Goal: Task Accomplishment & Management: Manage account settings

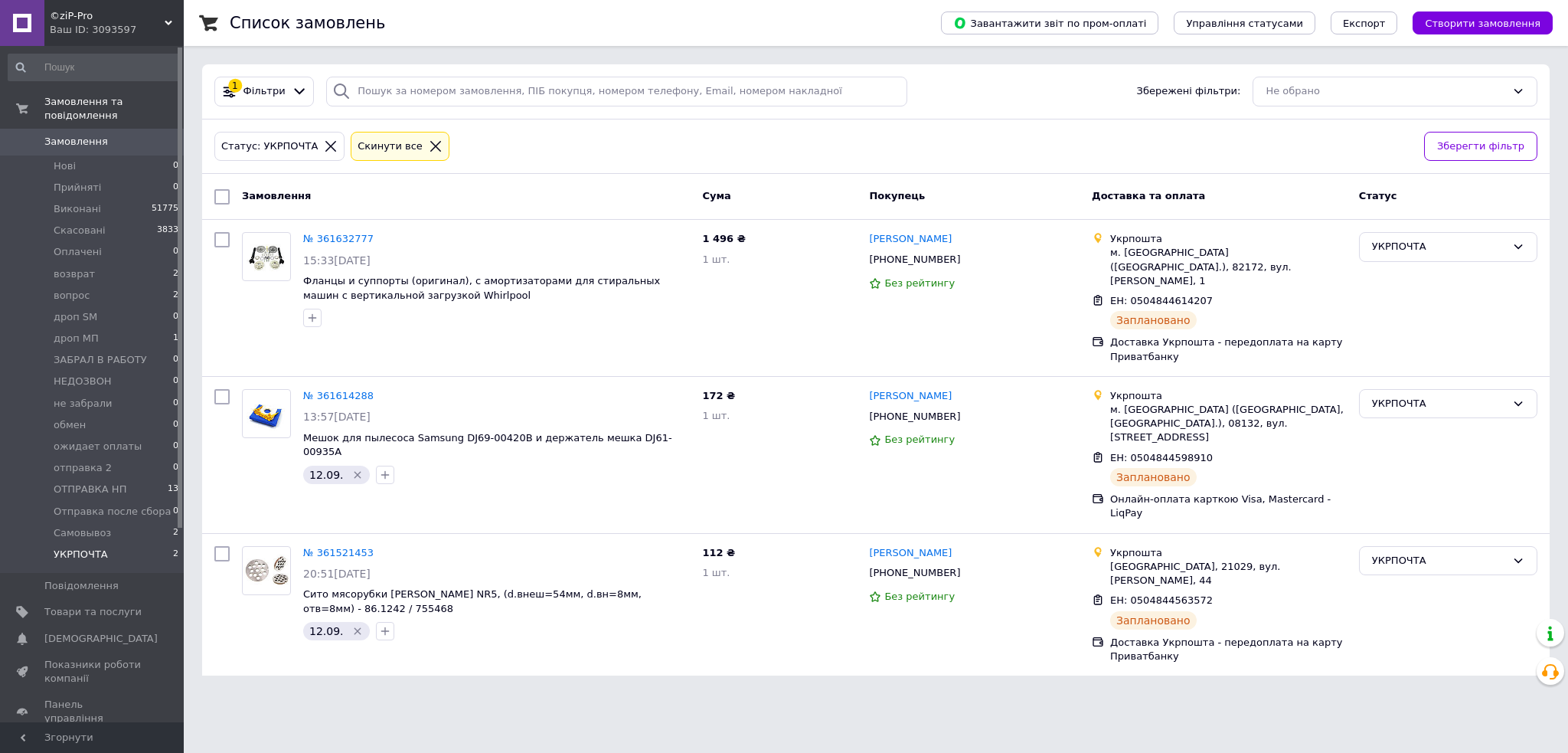
click at [430, 143] on icon at bounding box center [436, 146] width 11 height 11
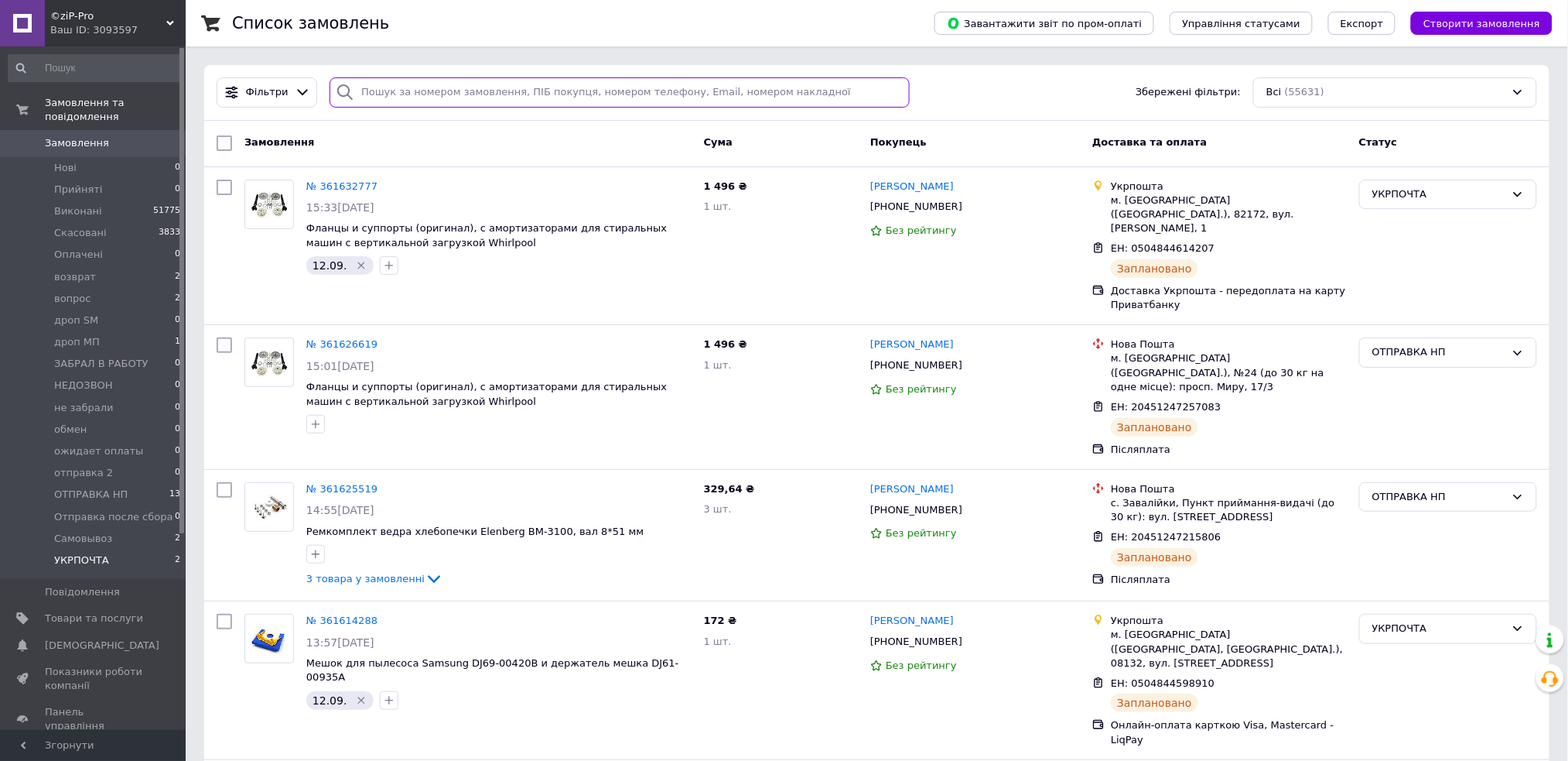
click at [528, 102] on input "search" at bounding box center [619, 93] width 581 height 31
type input "татуревич"
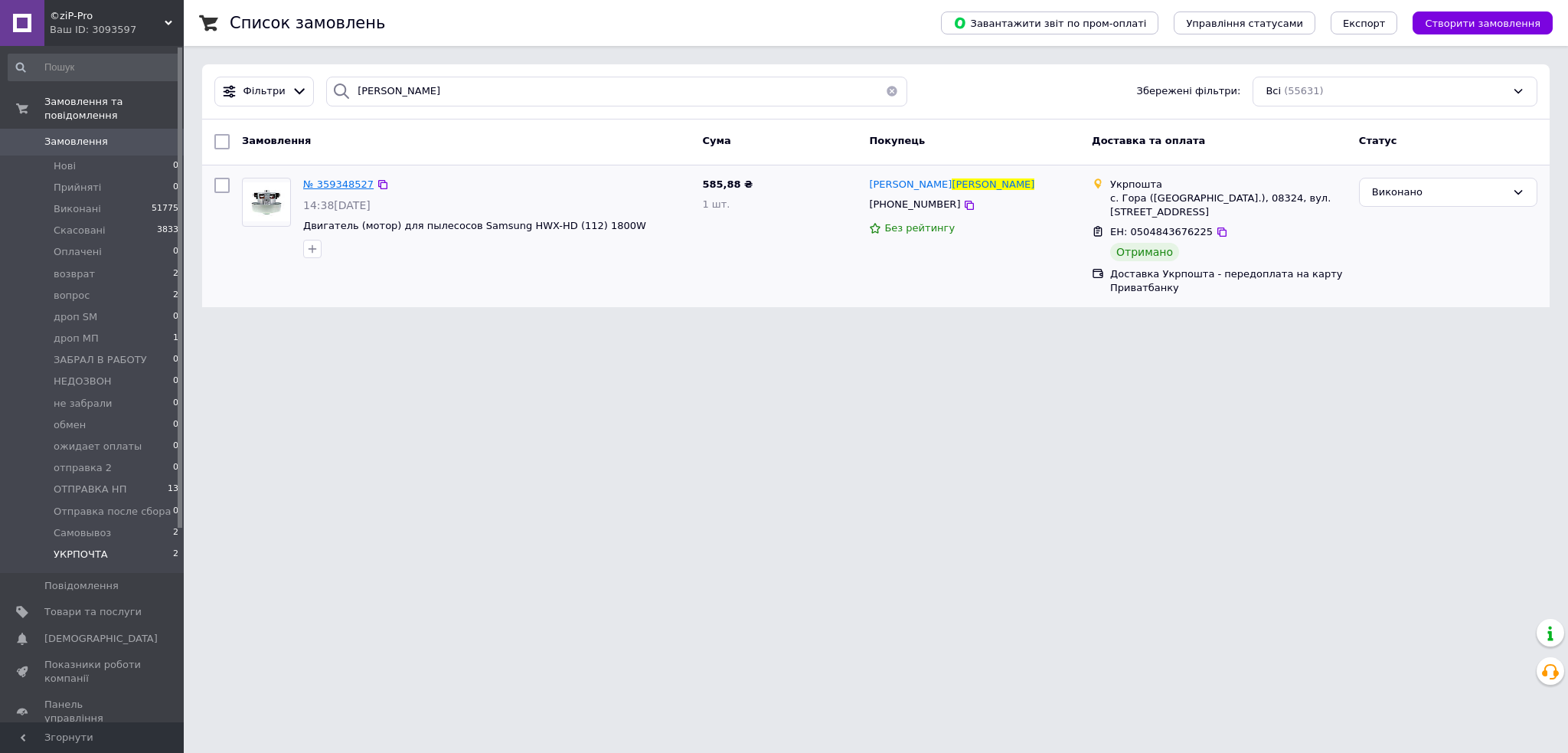
click at [337, 179] on span "№ 359348527" at bounding box center [338, 184] width 70 height 12
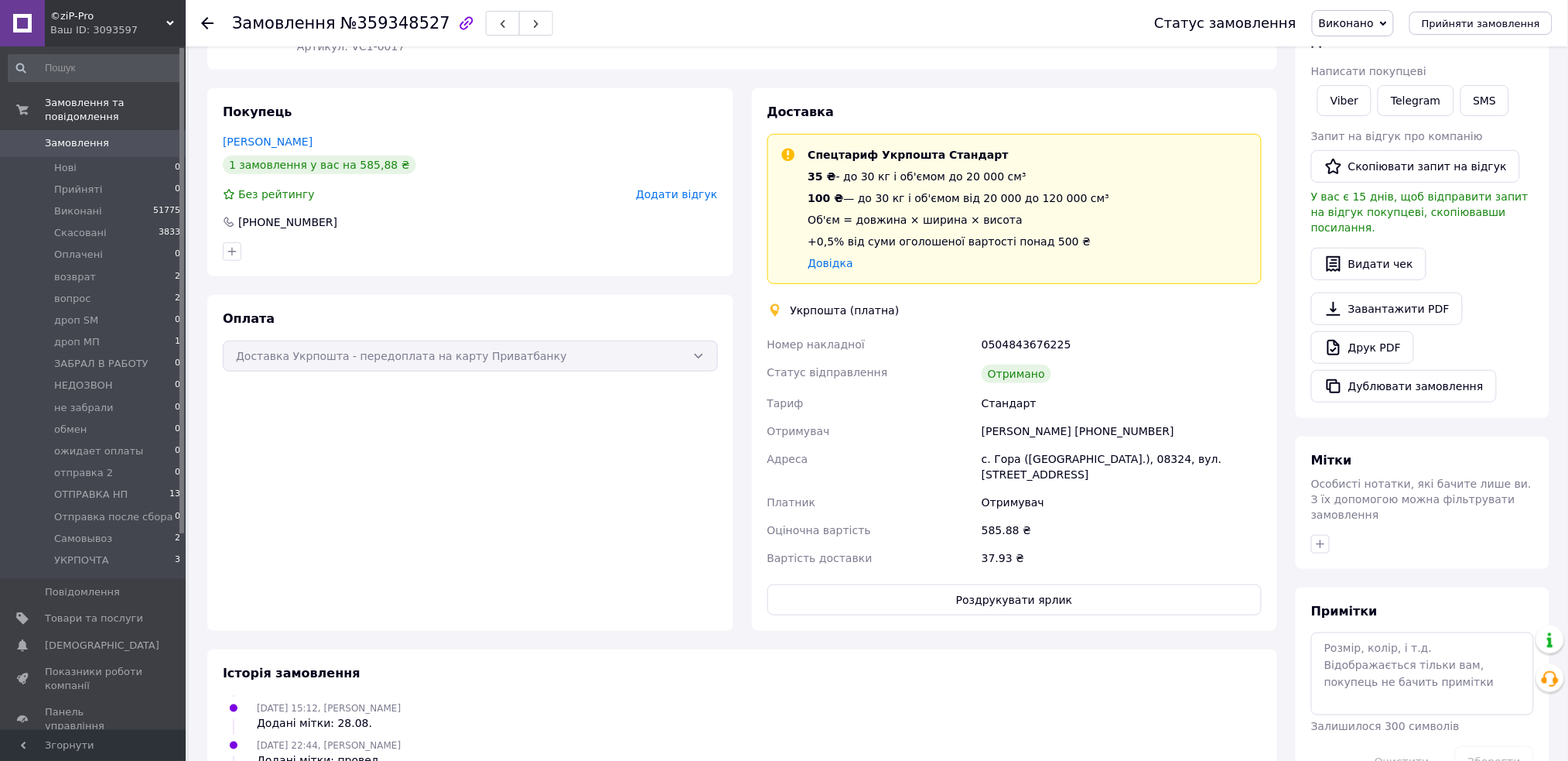
scroll to position [206, 0]
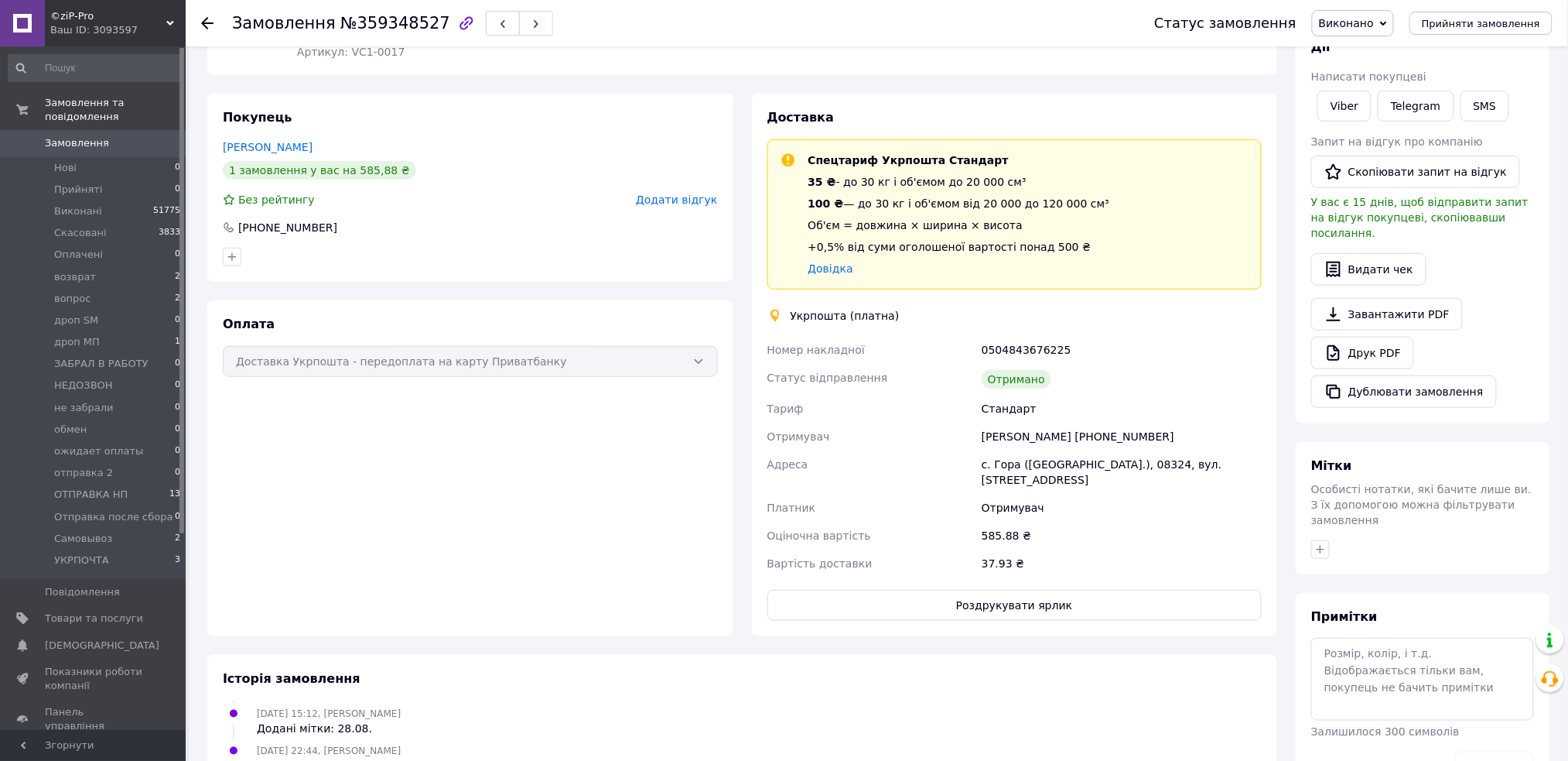
click at [68, 136] on span "Замовлення" at bounding box center [77, 142] width 64 height 14
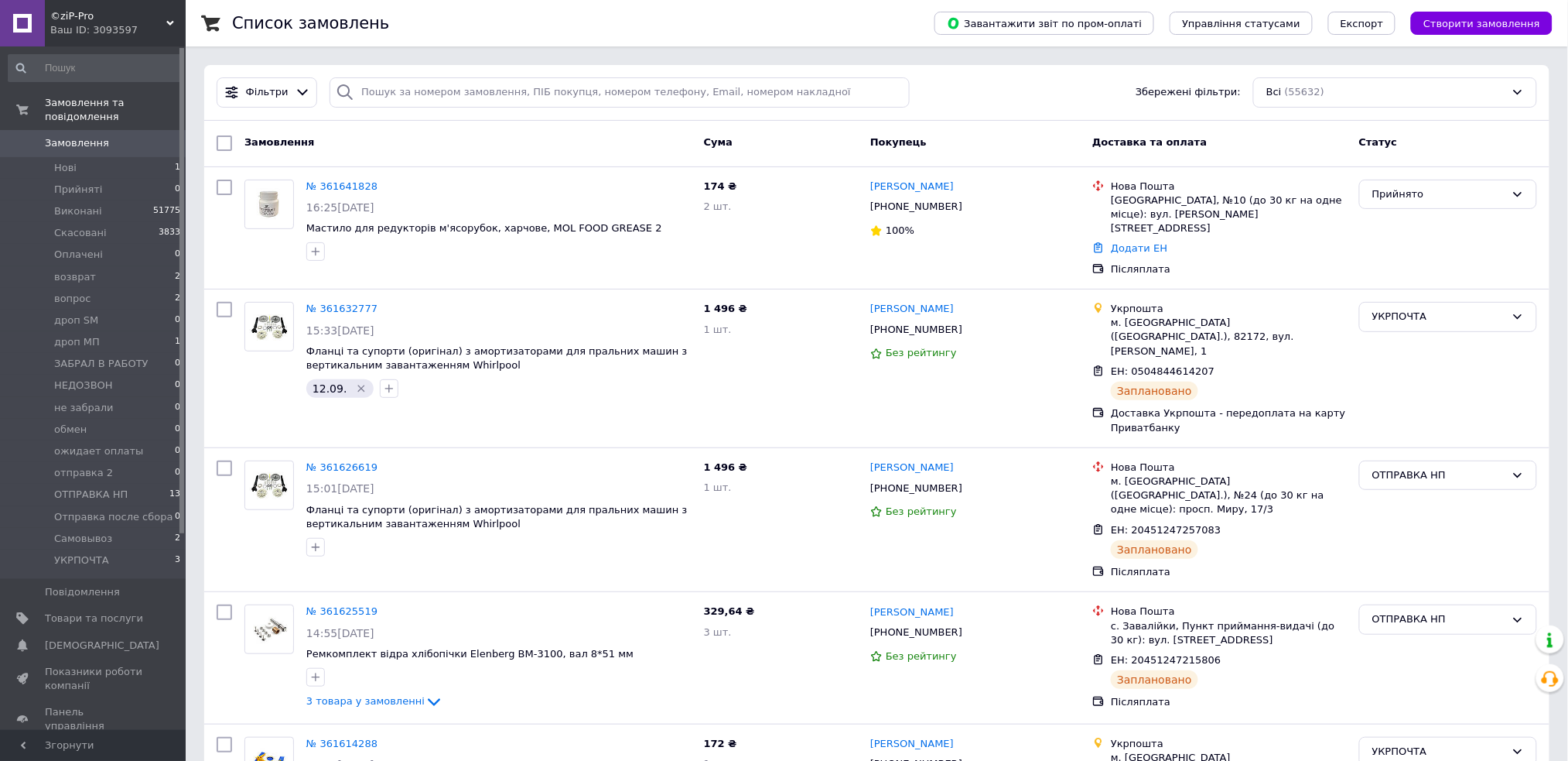
click at [87, 130] on link "Замовлення 0" at bounding box center [95, 142] width 190 height 26
click at [320, 185] on link "№ 361641828" at bounding box center [341, 186] width 71 height 12
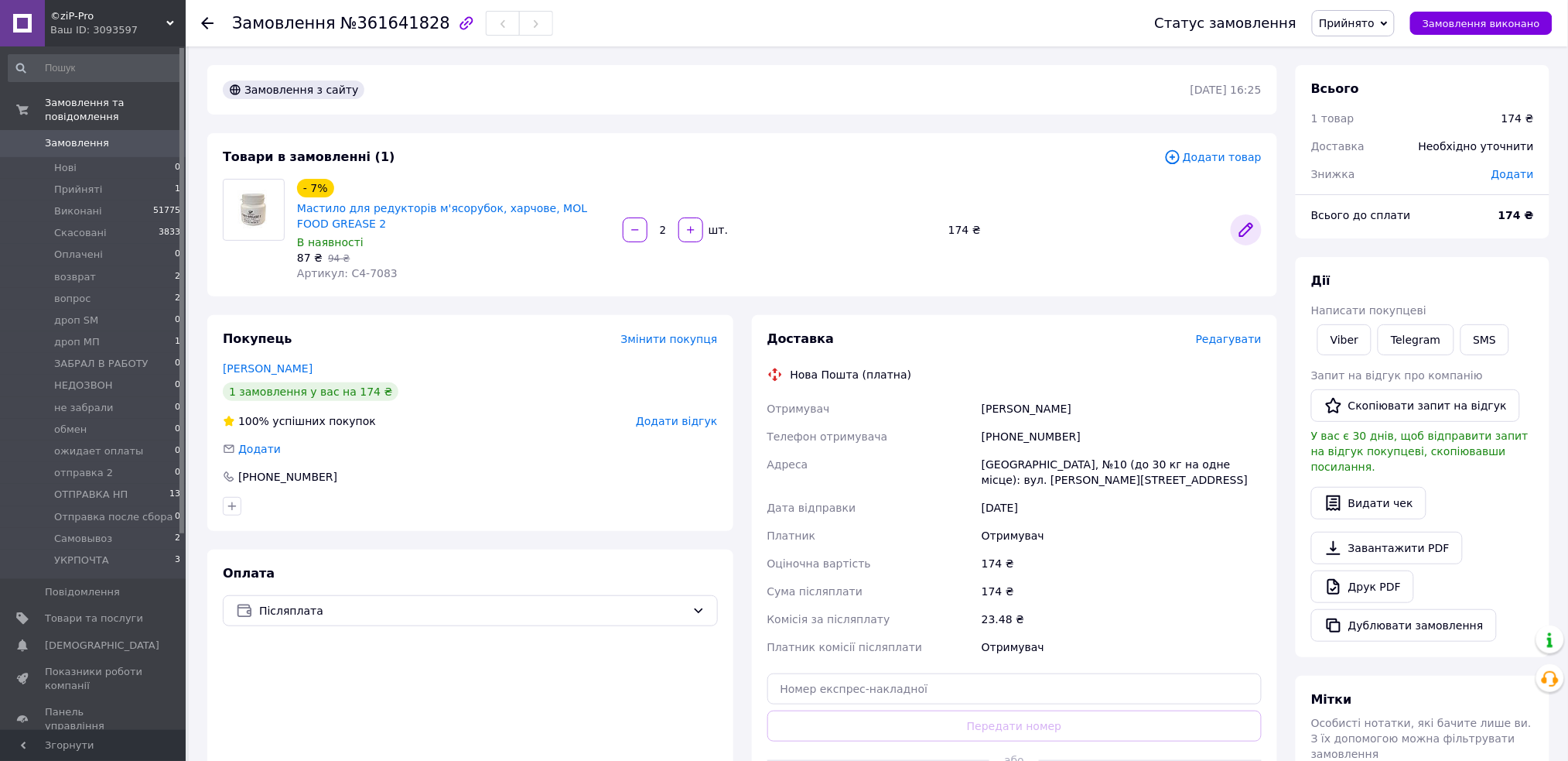
click at [1248, 229] on icon at bounding box center [1247, 230] width 13 height 13
click at [58, 136] on span "Замовлення" at bounding box center [77, 142] width 64 height 14
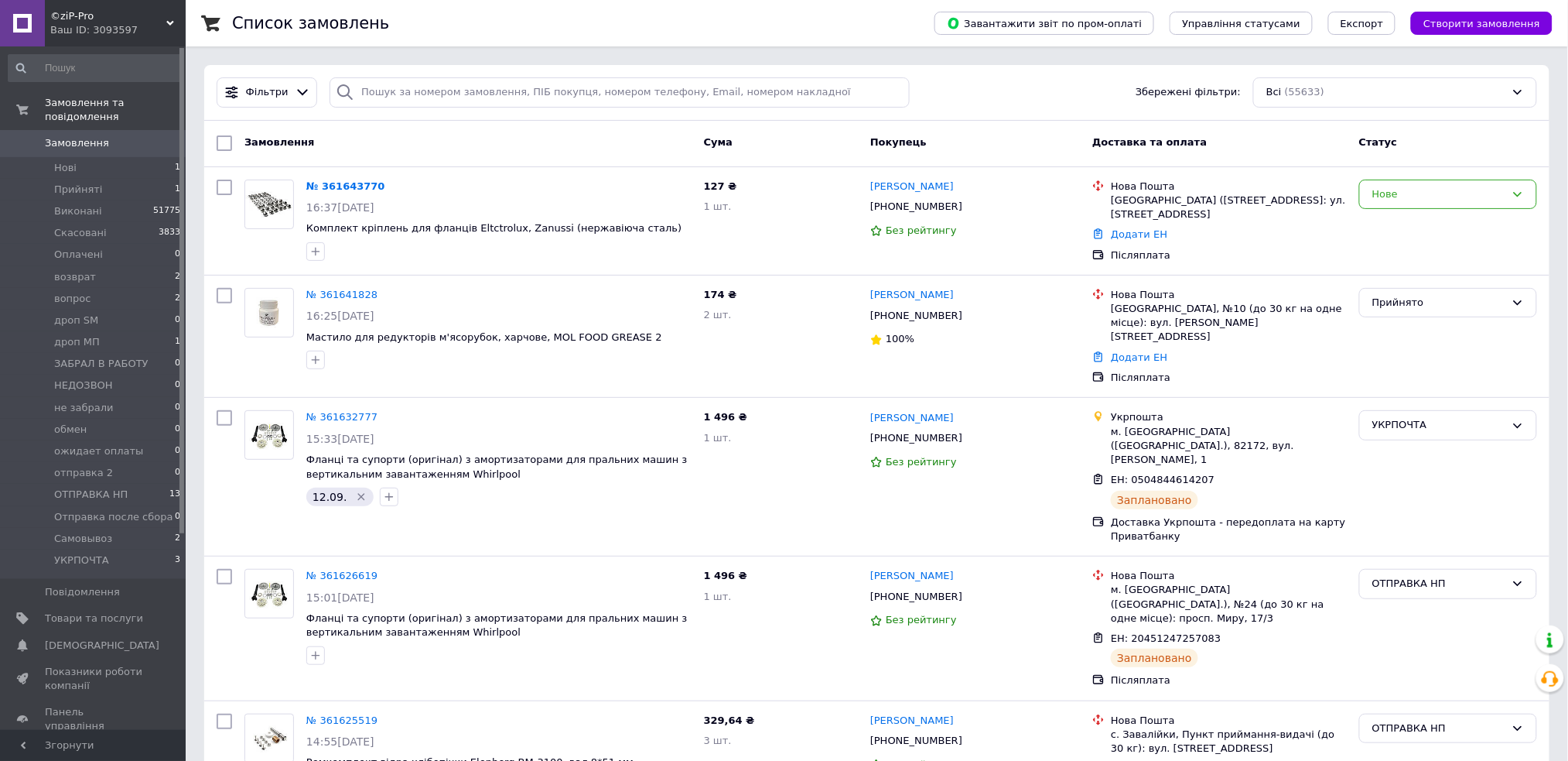
click at [539, 72] on div "Фільтри Збережені фільтри: Всі (55633)" at bounding box center [877, 93] width 1346 height 56
click at [528, 91] on input "search" at bounding box center [619, 93] width 581 height 31
type input "базаров"
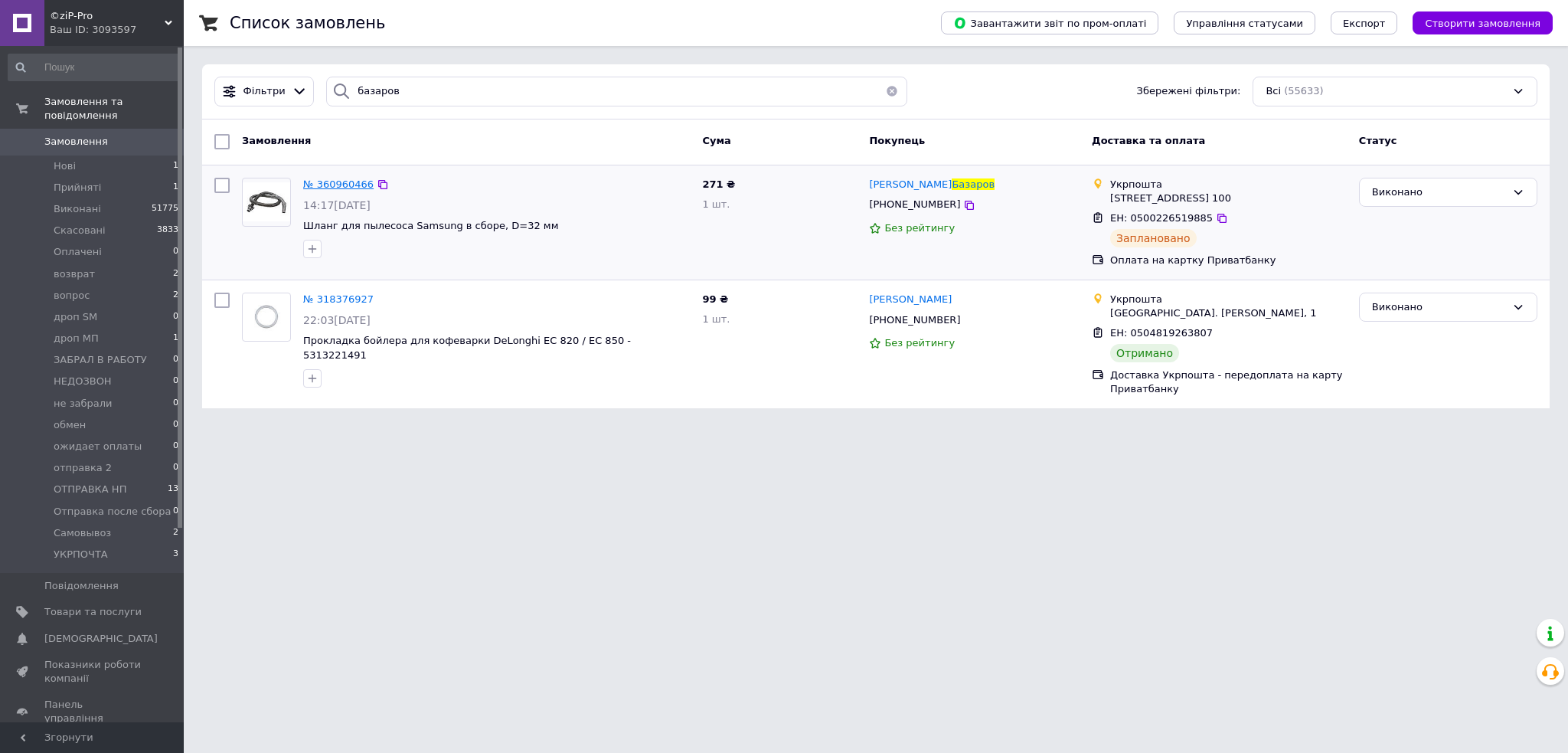
click at [337, 189] on span "№ 360960466" at bounding box center [338, 184] width 70 height 12
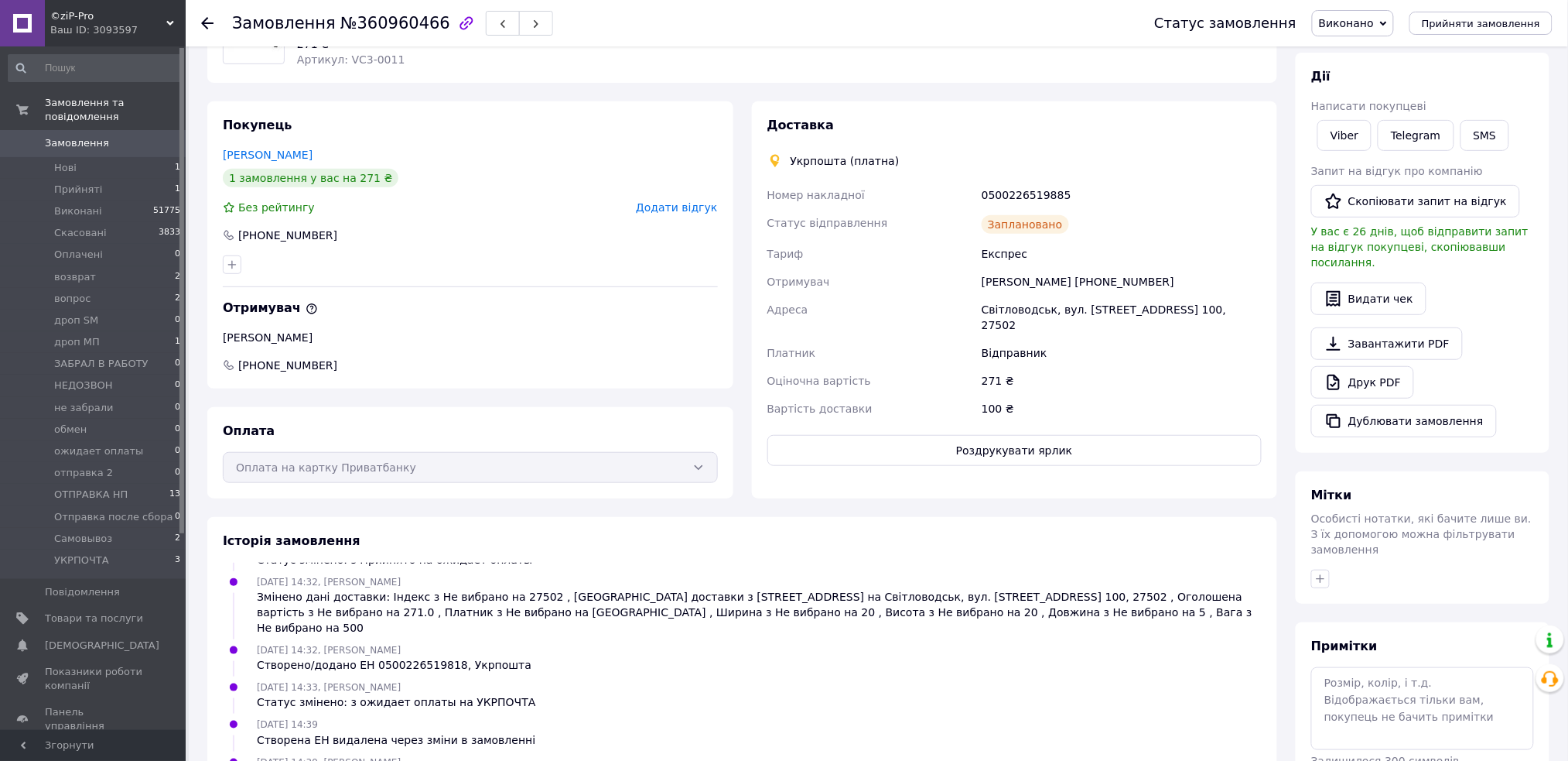
scroll to position [476, 0]
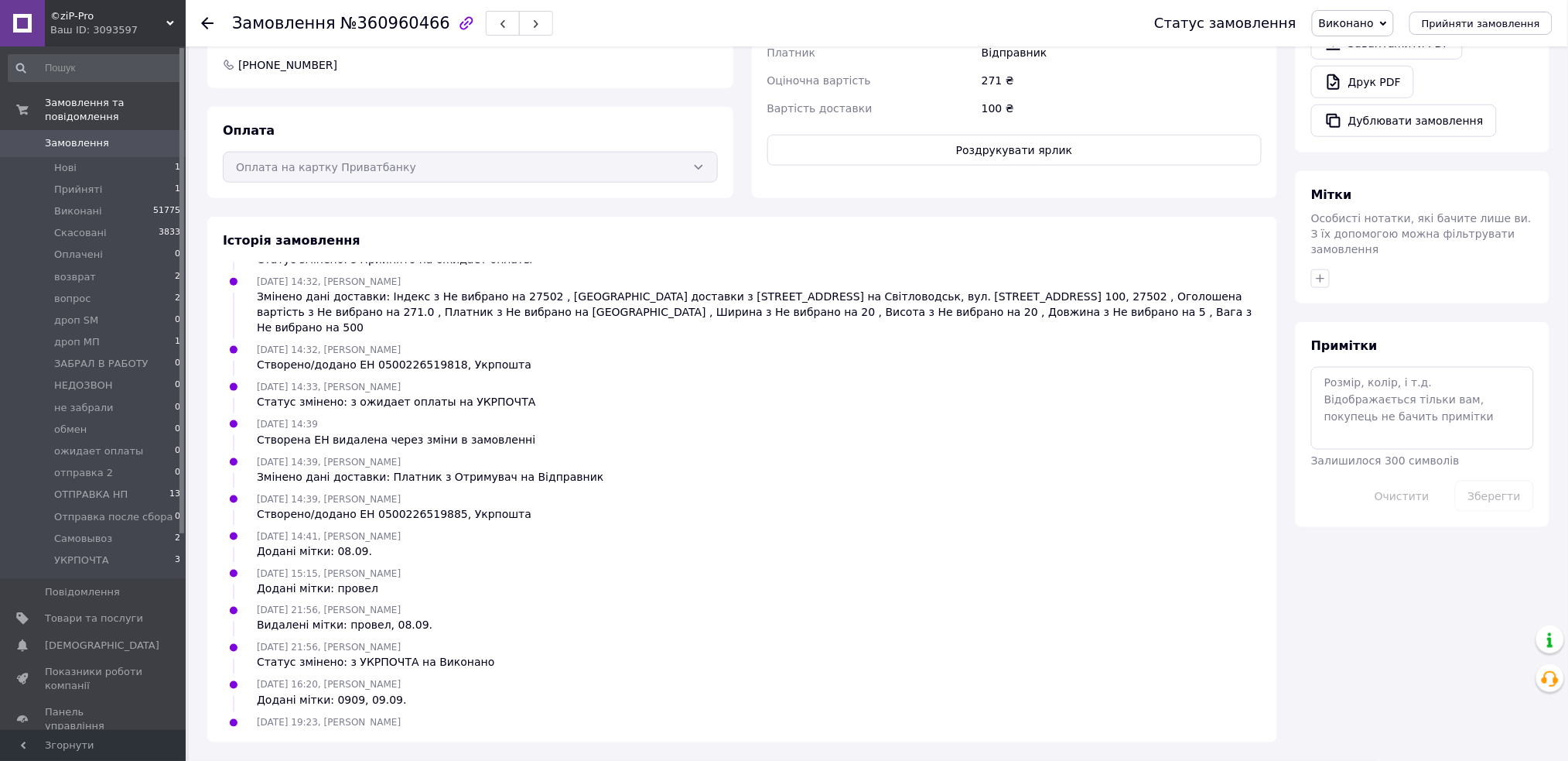
click at [403, 506] on div "Створено/додано ЕН 0500226519885, Укрпошта" at bounding box center [393, 513] width 275 height 15
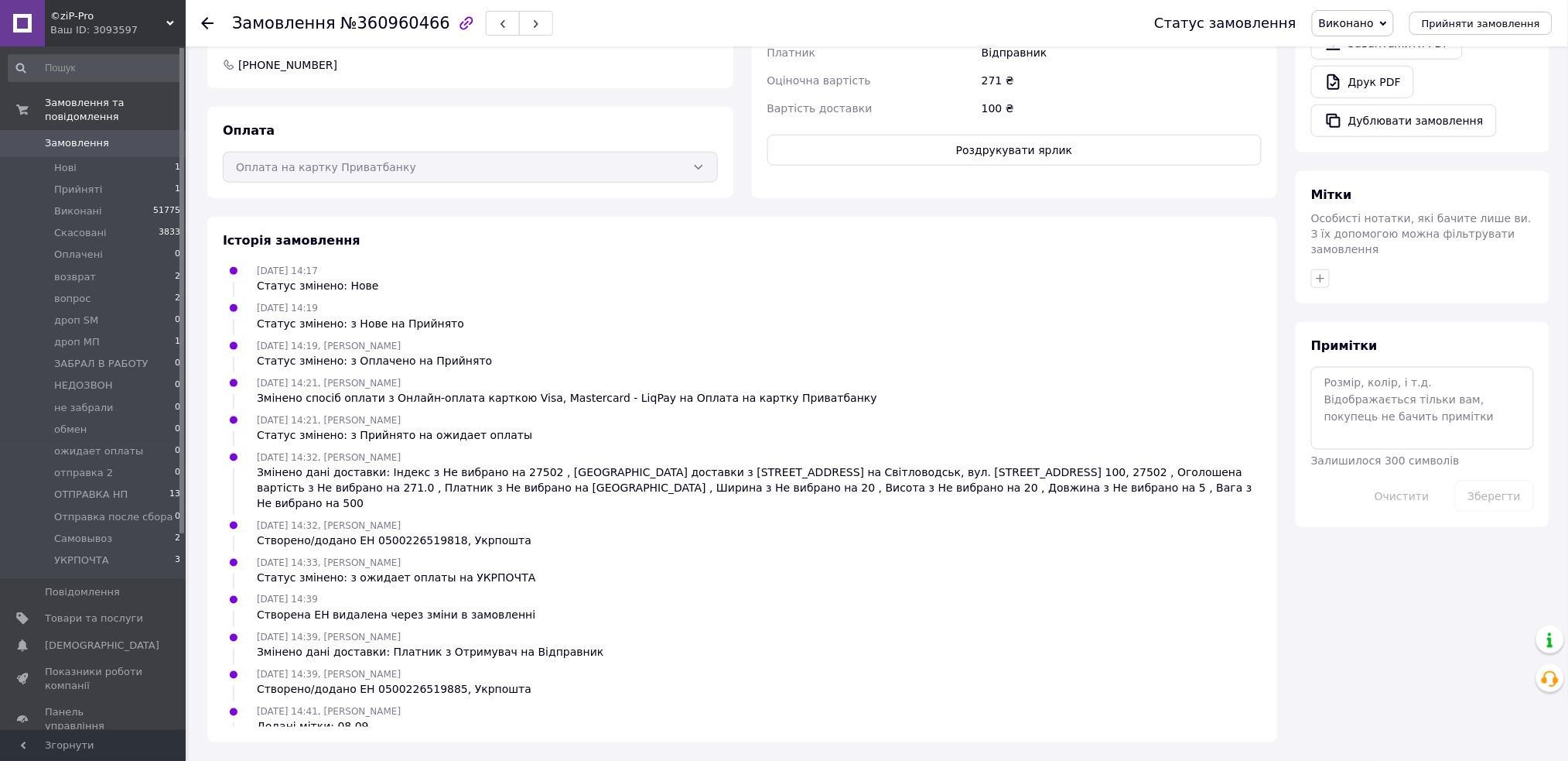
click at [402, 532] on div "Створено/додано ЕН 0500226519818, Укрпошта" at bounding box center [393, 539] width 275 height 15
copy div "0500226519818"
click at [1423, 636] on div "Всього 1 товар 271 ₴ Доставка 100 ₴ Всього до сплати 271 ₴ Дії Написати покупце…" at bounding box center [1422, 165] width 273 height 1154
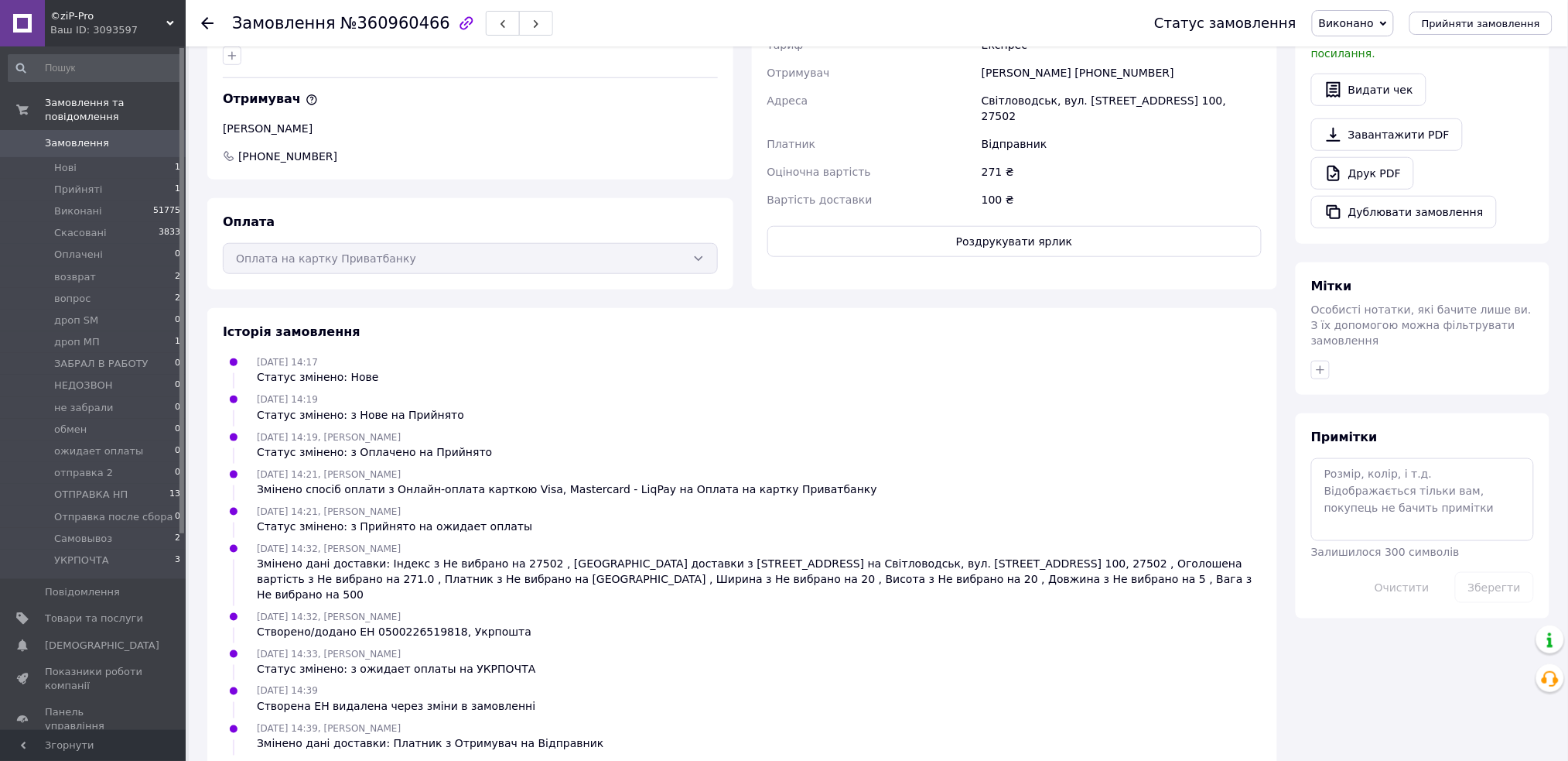
scroll to position [412, 0]
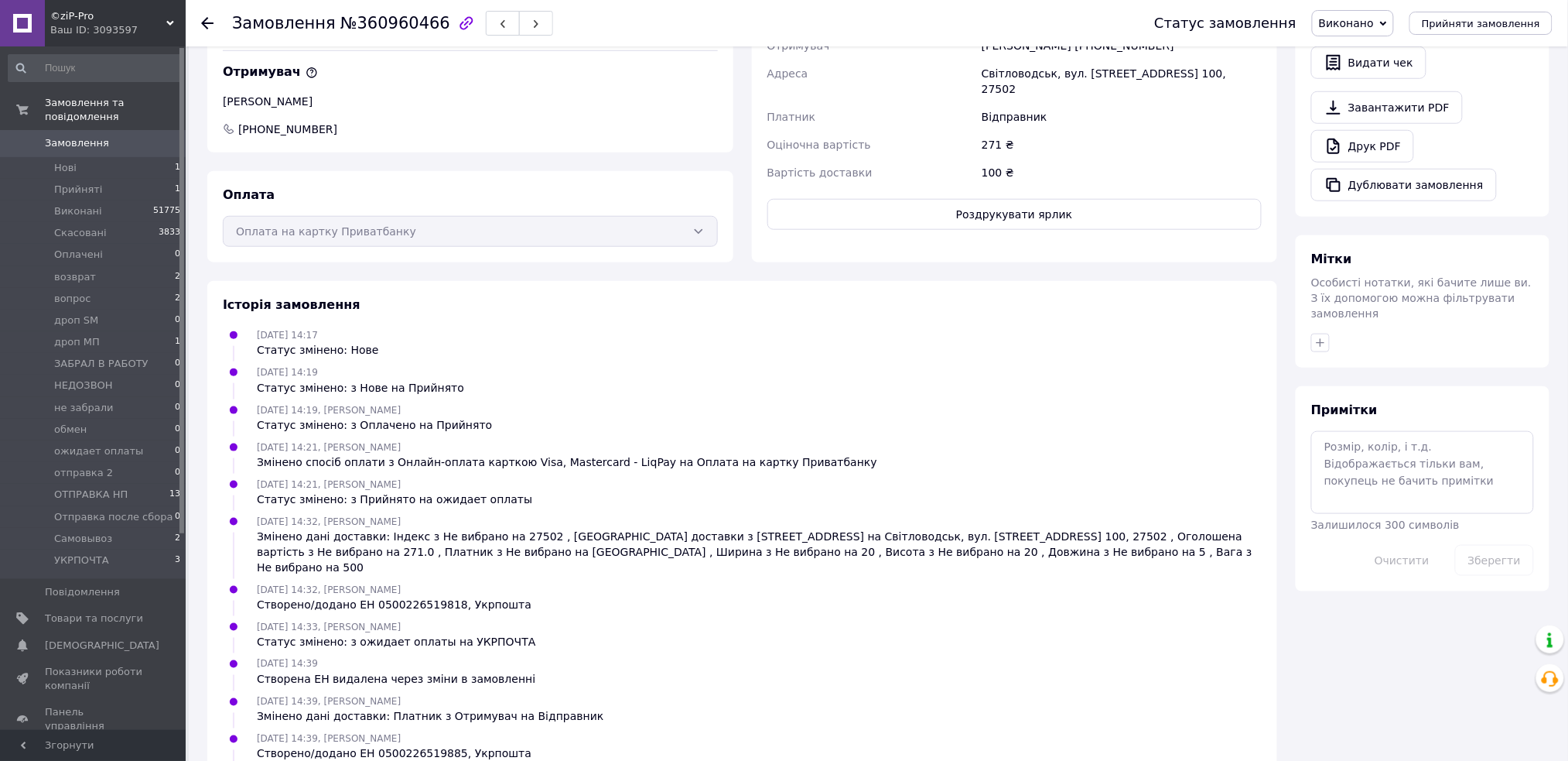
click at [1349, 17] on span "Виконано" at bounding box center [1346, 23] width 55 height 13
click at [1362, 143] on li "вопрос" at bounding box center [1381, 147] width 135 height 23
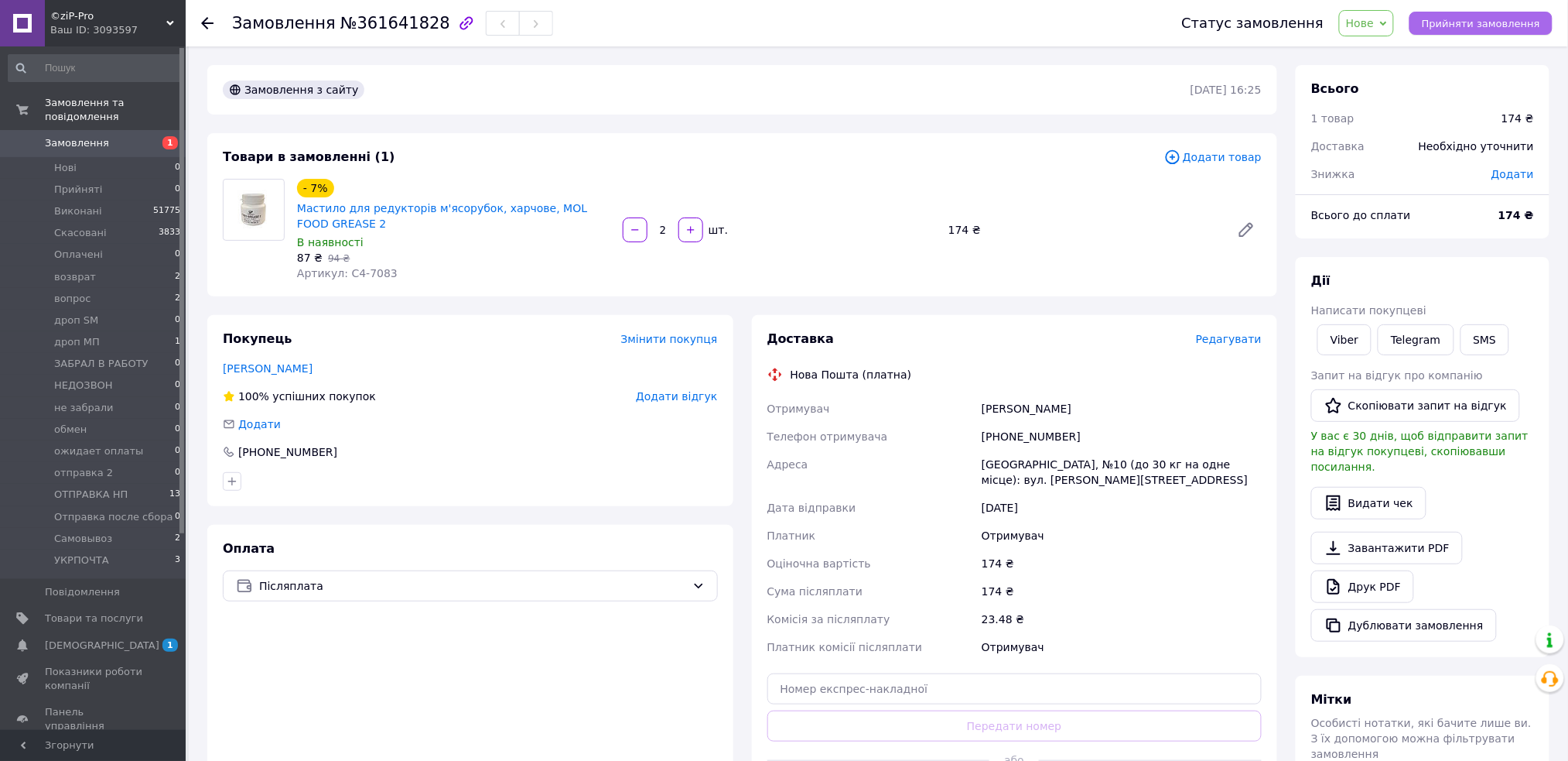
click at [1489, 23] on span "Прийняти замовлення" at bounding box center [1481, 23] width 118 height 12
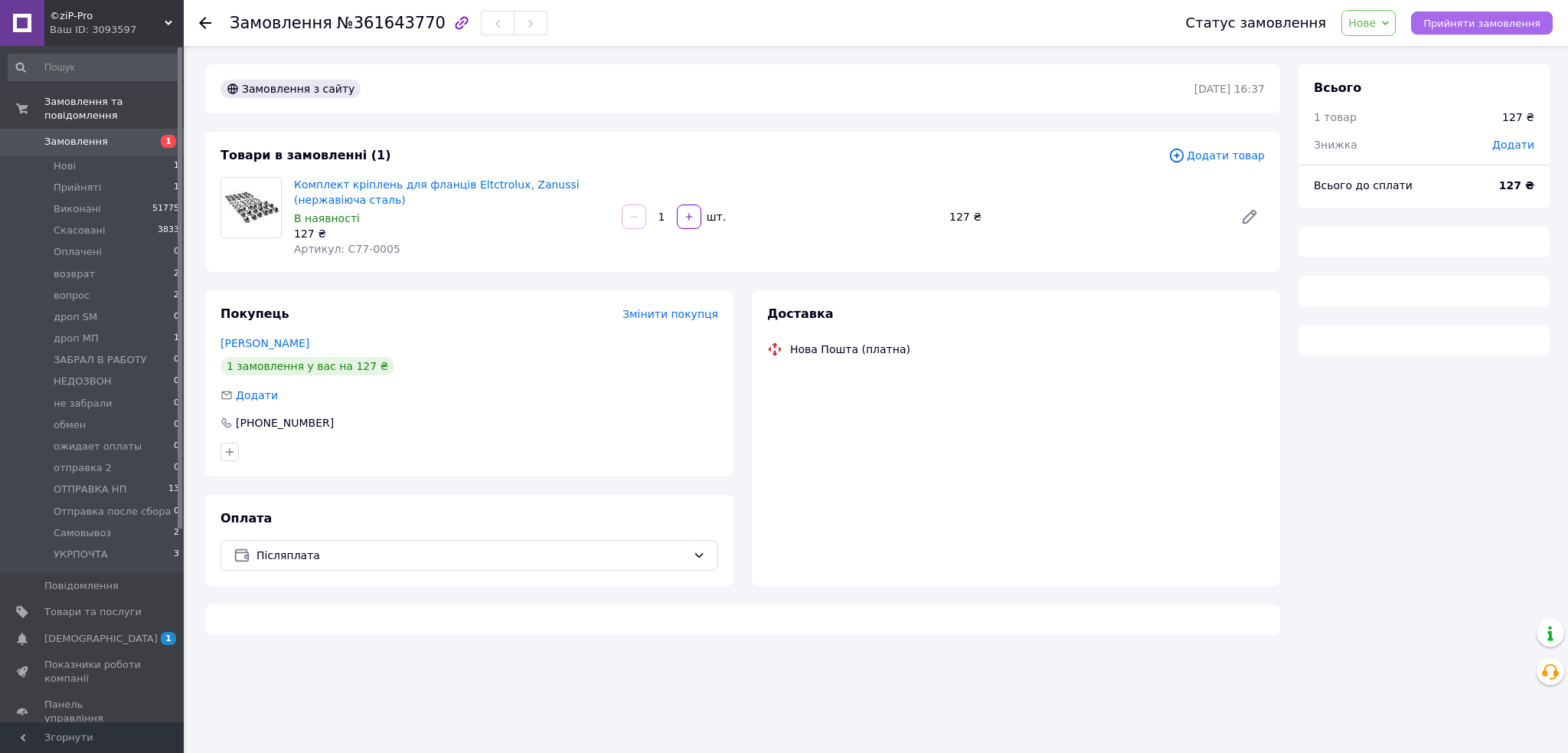
click at [1461, 24] on span "Прийняти замовлення" at bounding box center [1482, 23] width 117 height 12
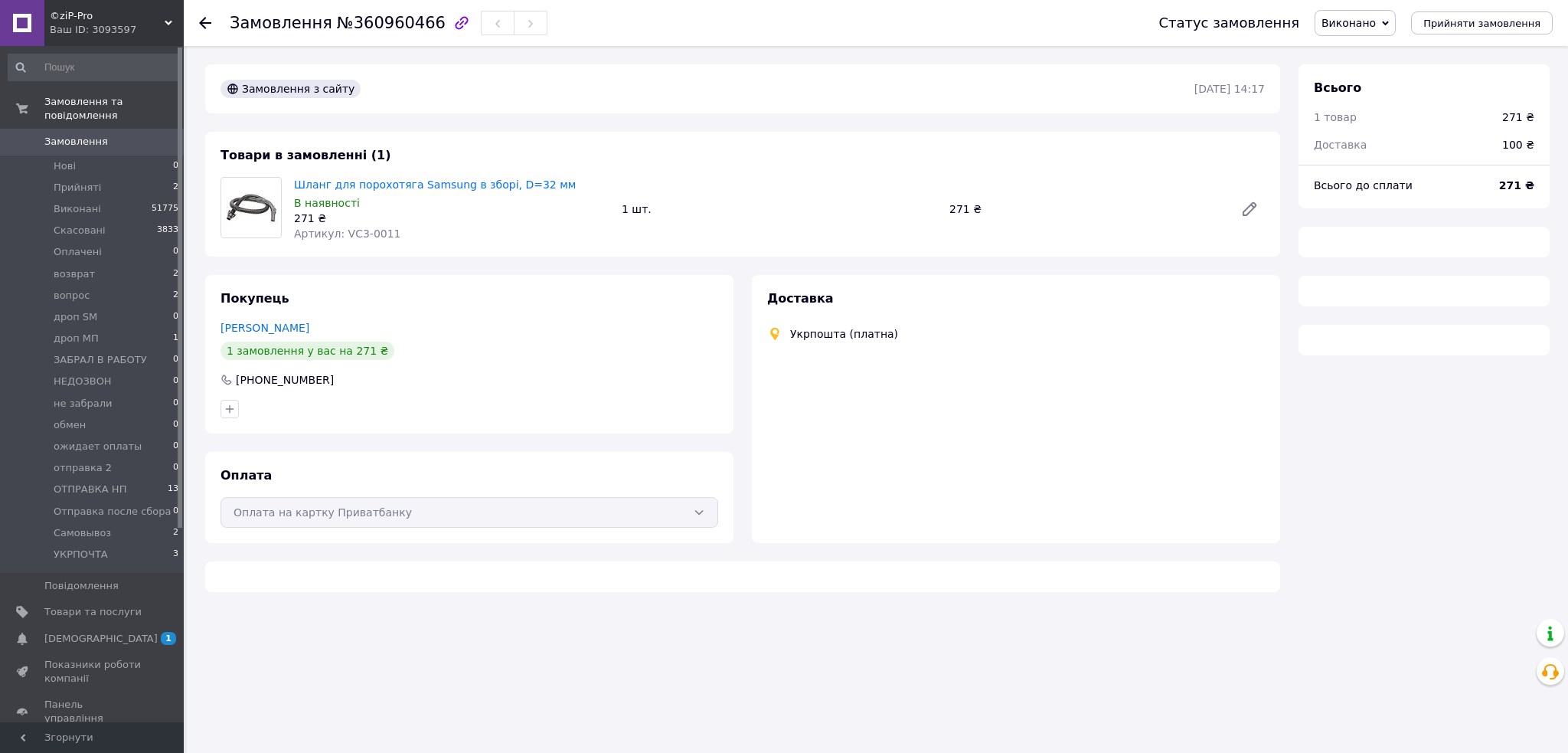
click at [1369, 13] on span "Виконано" at bounding box center [1355, 22] width 81 height 26
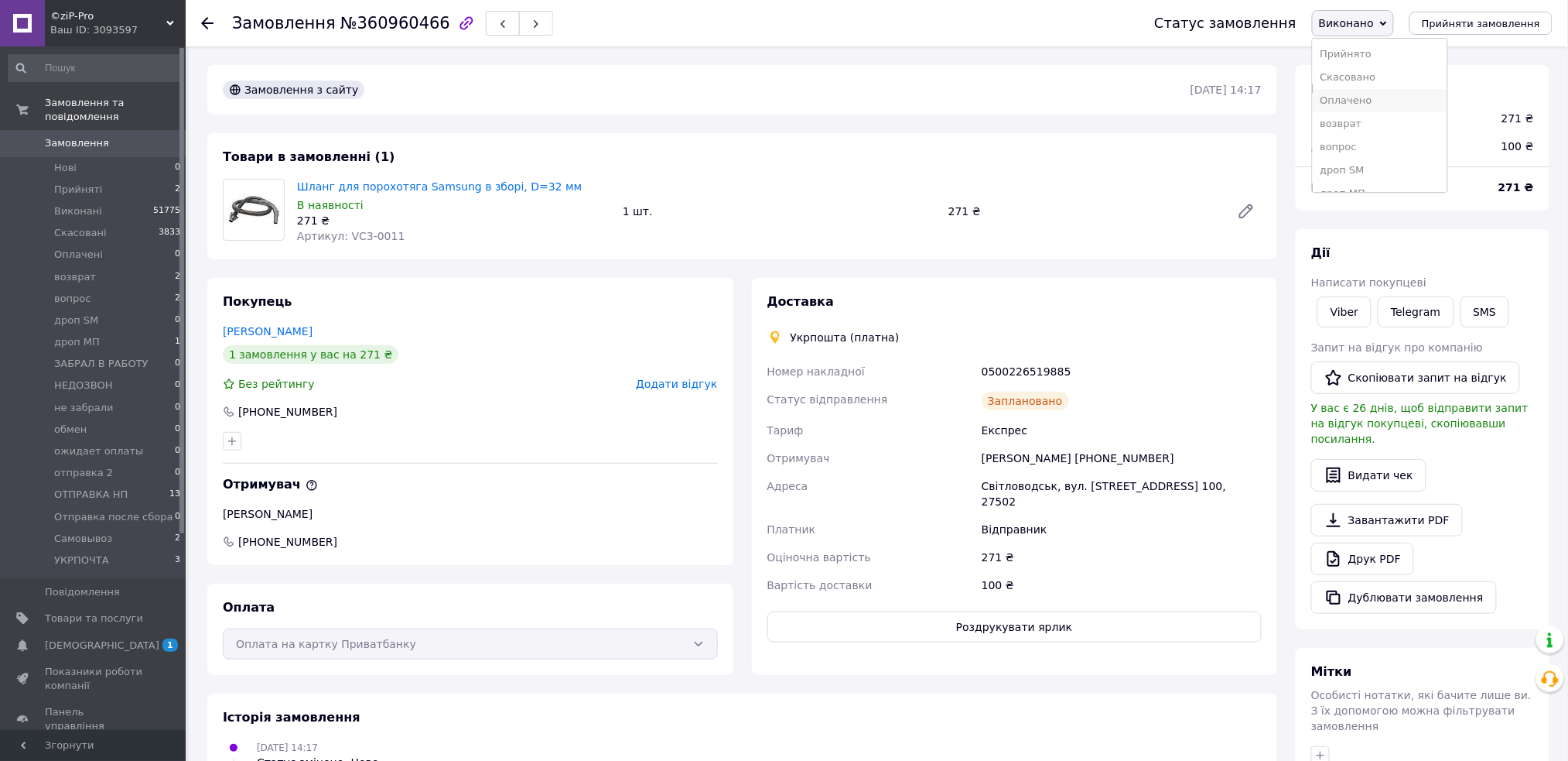
scroll to position [176, 0]
click at [1368, 144] on li "вопрос" at bounding box center [1381, 147] width 135 height 23
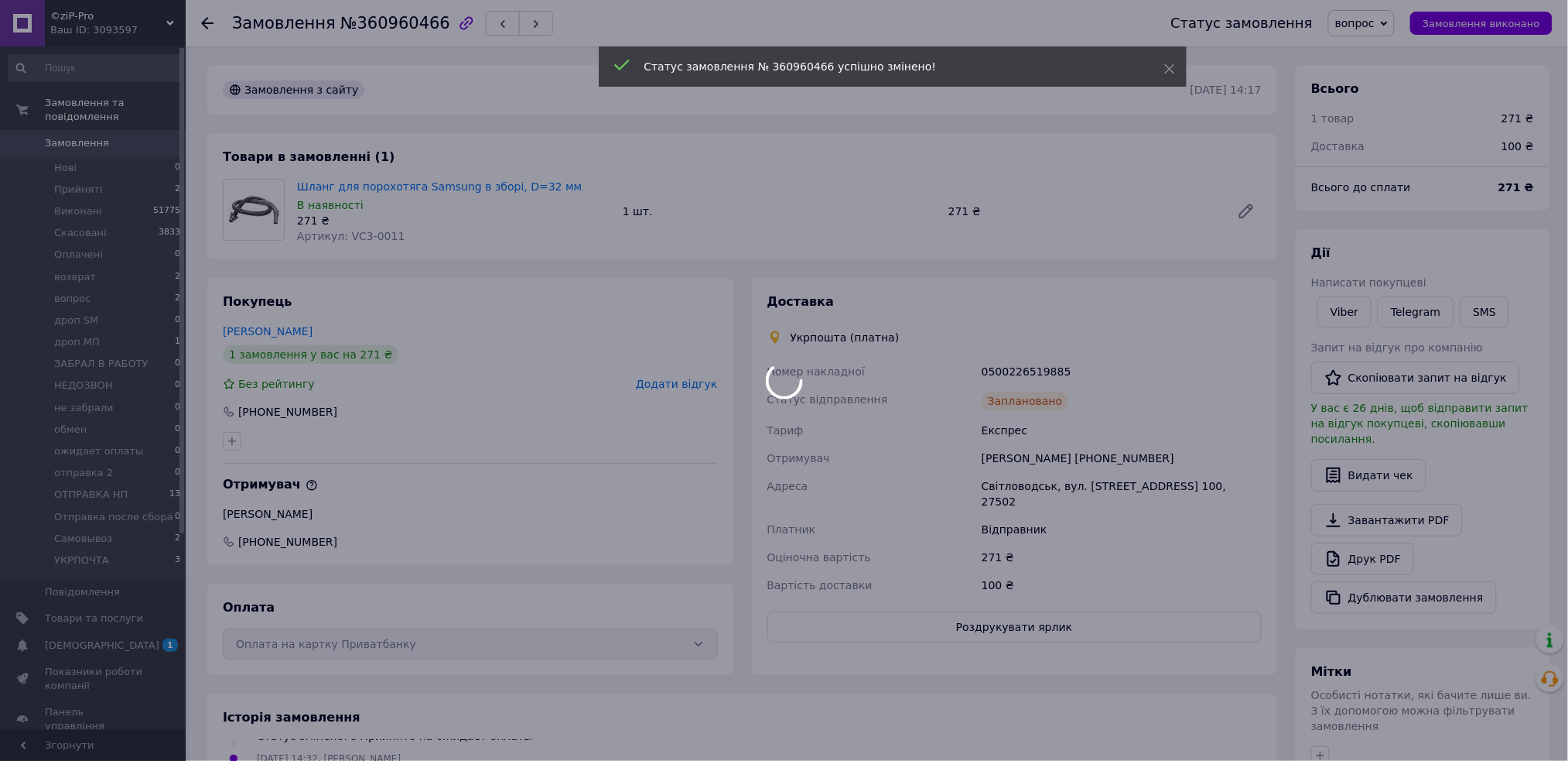
scroll to position [213, 0]
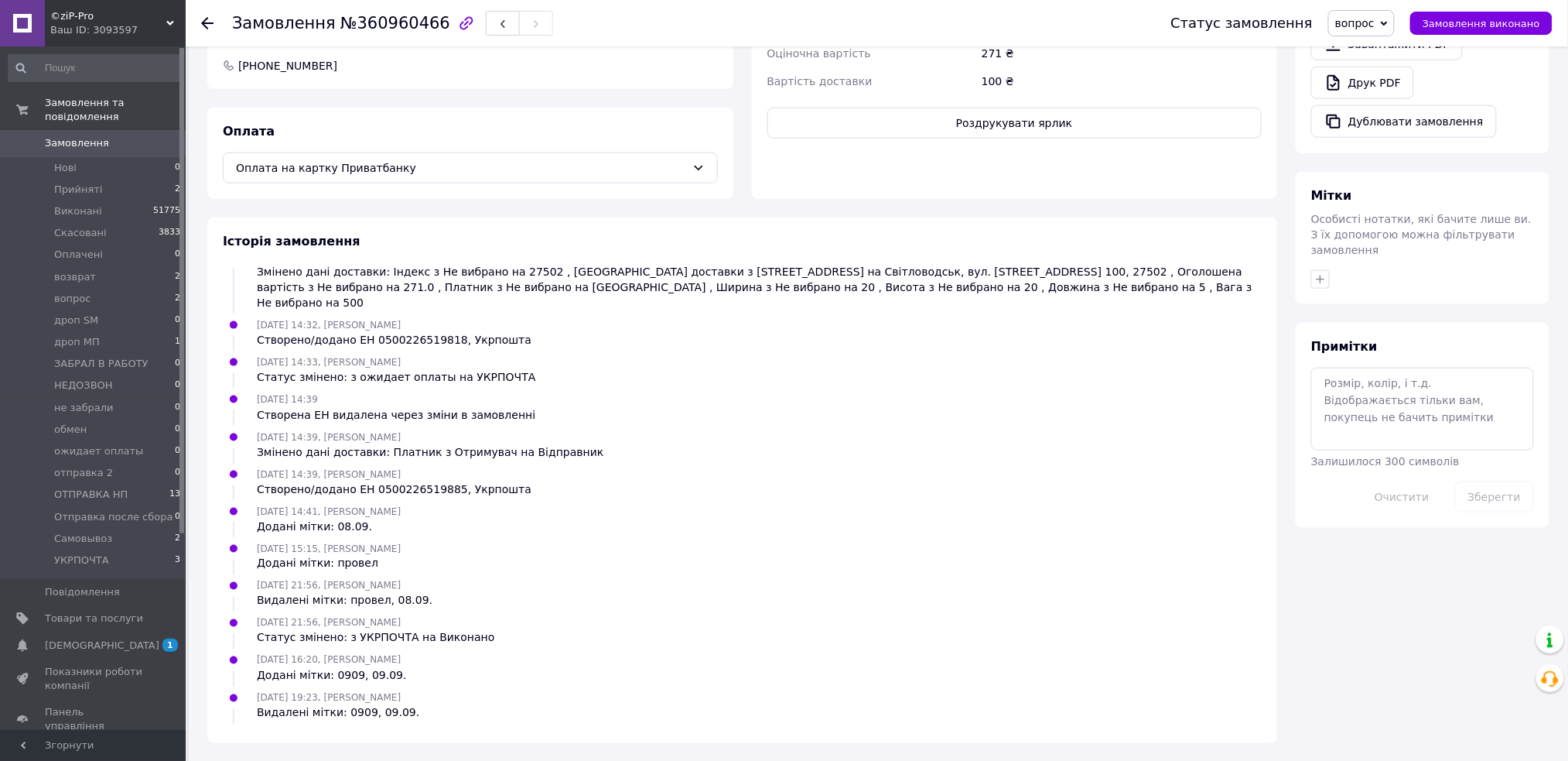
scroll to position [213, 0]
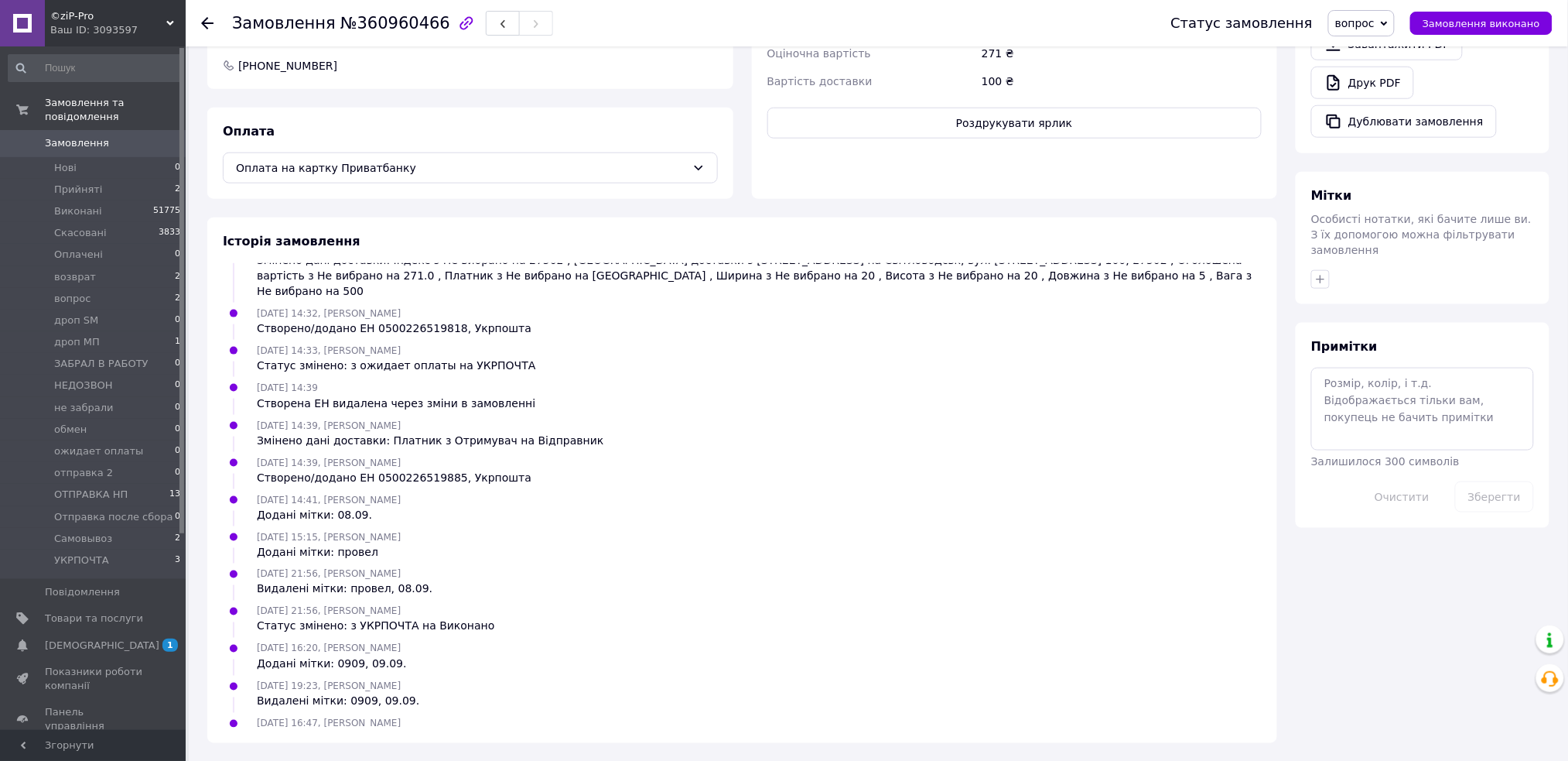
click at [93, 136] on span "Замовлення" at bounding box center [77, 142] width 64 height 14
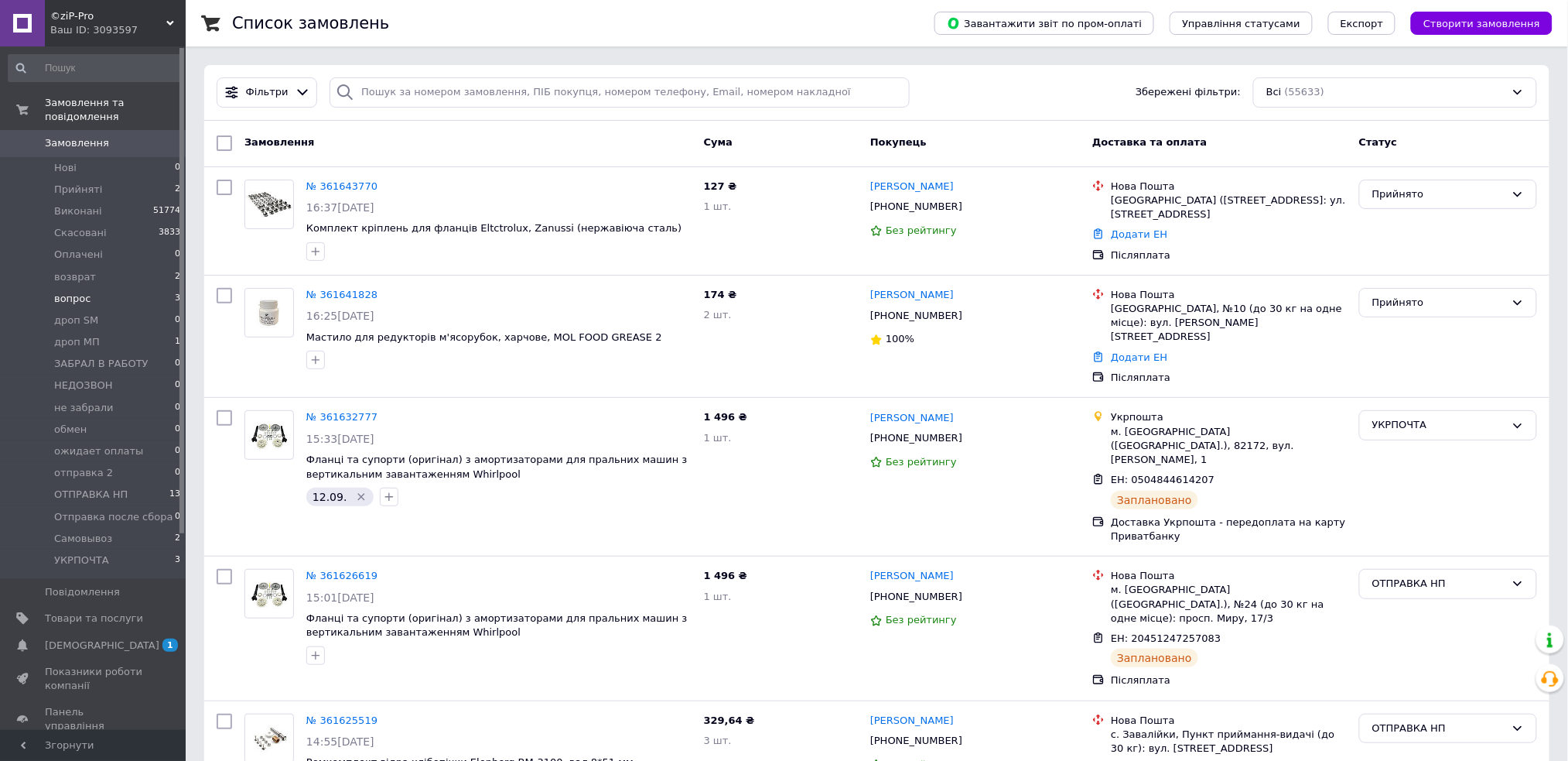
click at [75, 292] on span "вопрос" at bounding box center [72, 298] width 36 height 14
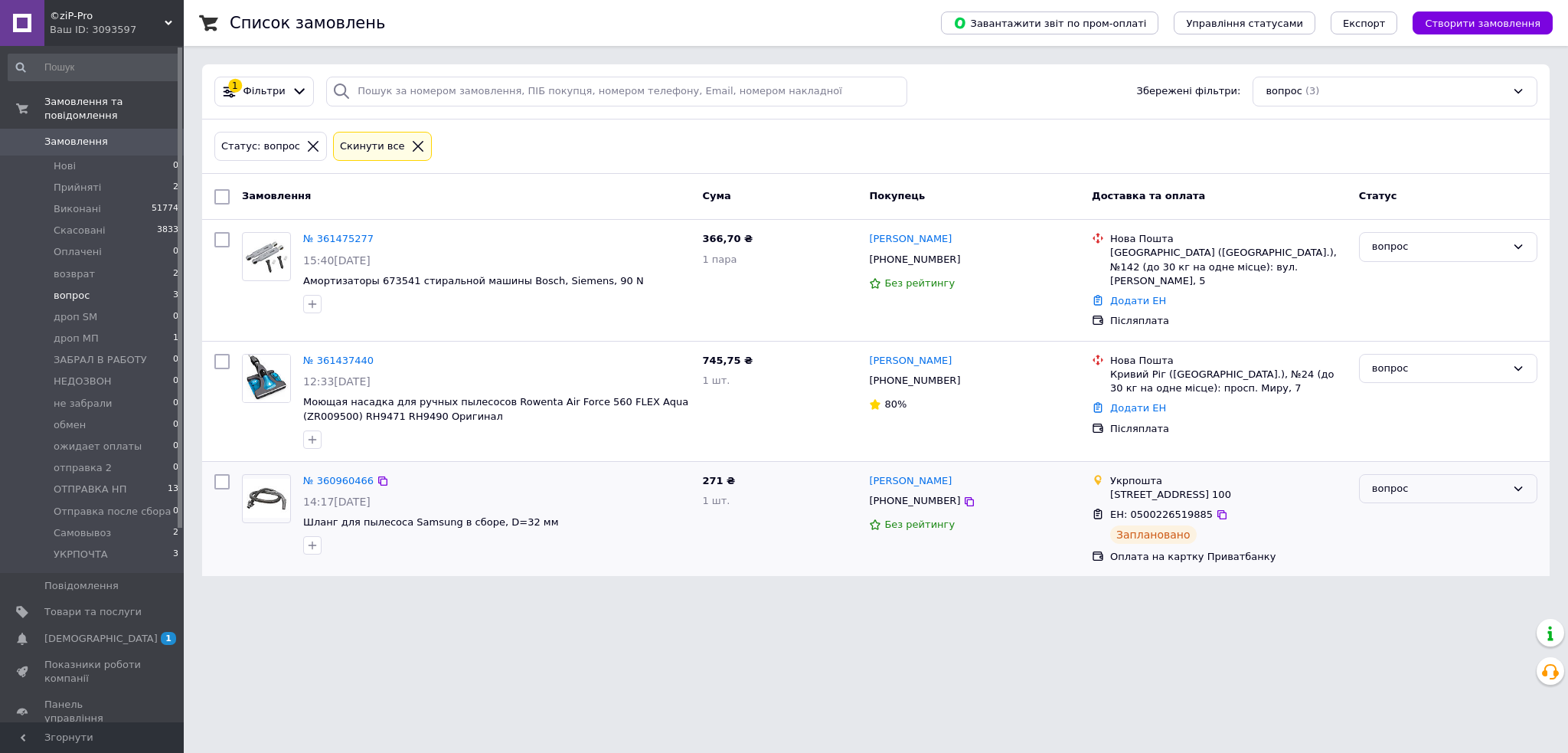
click at [1442, 481] on div "вопрос" at bounding box center [1439, 489] width 134 height 16
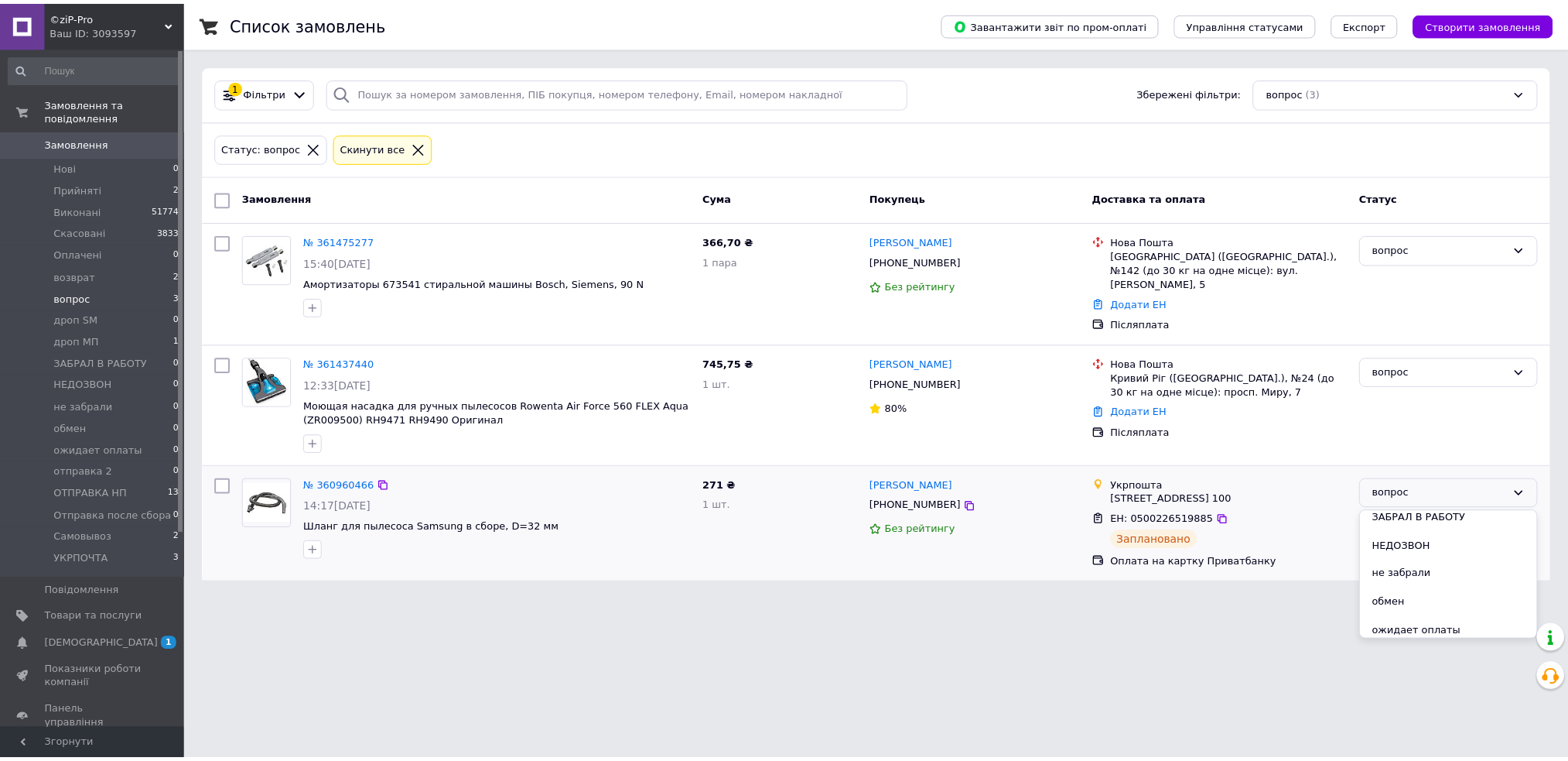
scroll to position [352, 0]
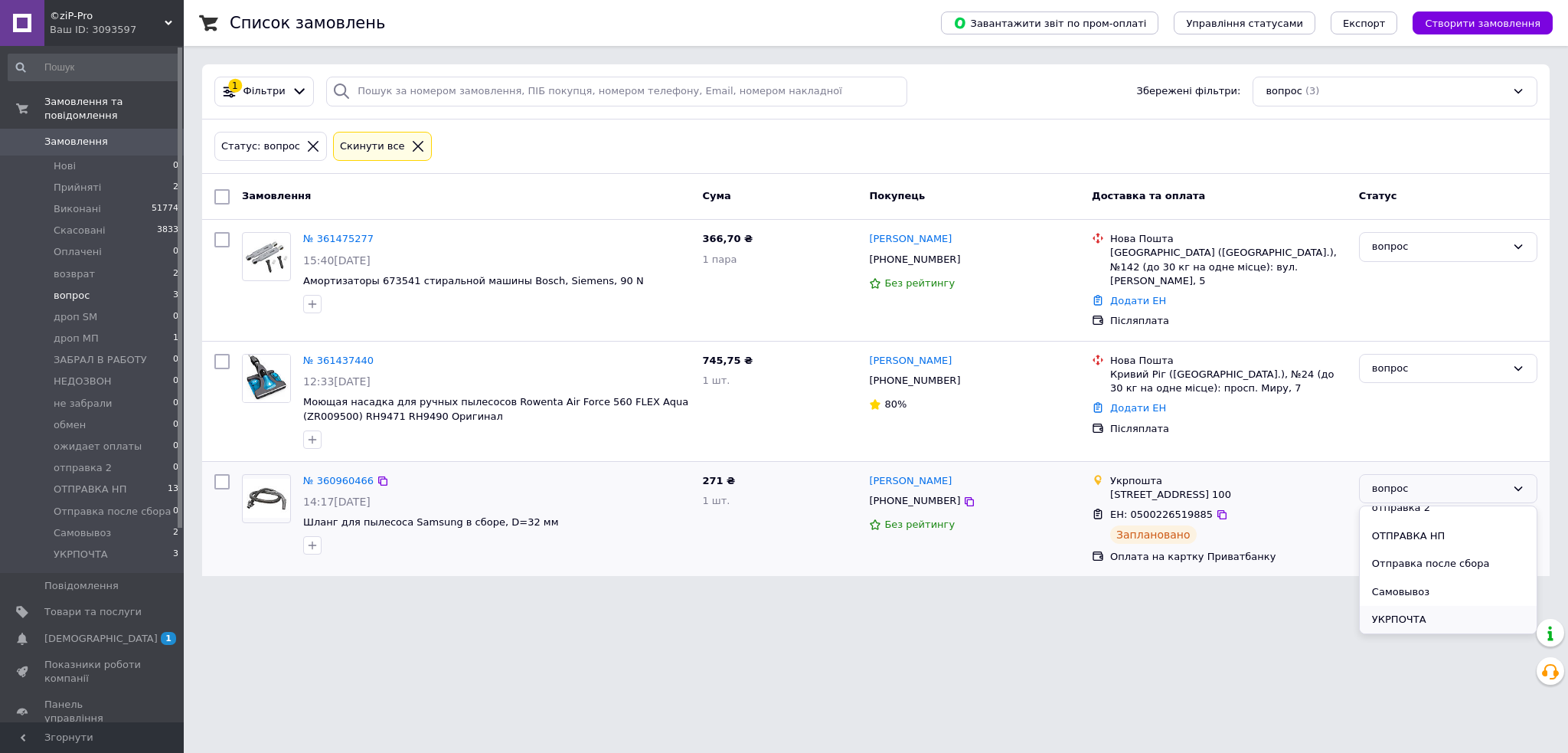
click at [1410, 608] on li "УКРПОЧТА" at bounding box center [1448, 620] width 177 height 29
click at [71, 548] on span "УКРПОЧТА" at bounding box center [80, 554] width 54 height 13
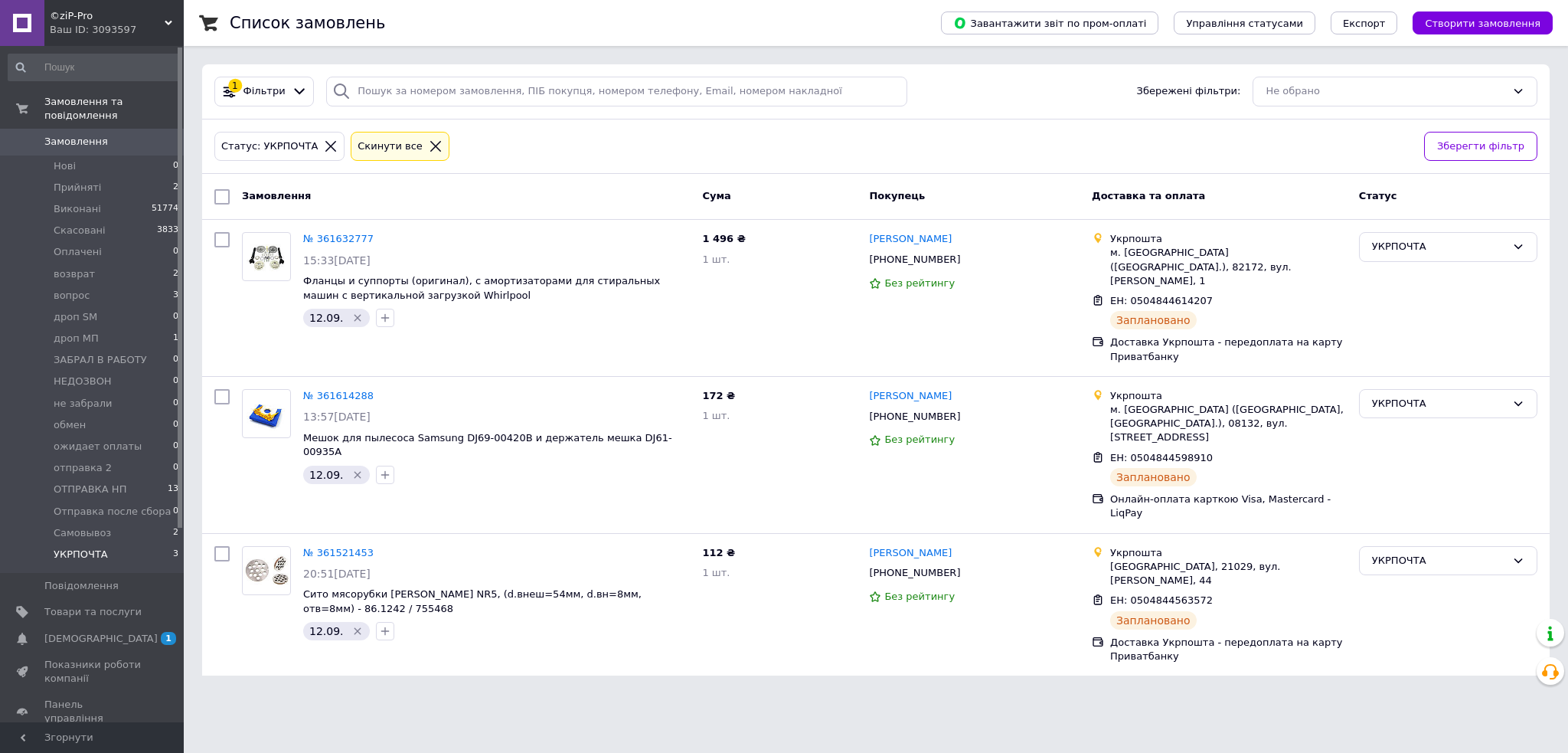
click at [66, 135] on span "Замовлення" at bounding box center [76, 141] width 63 height 13
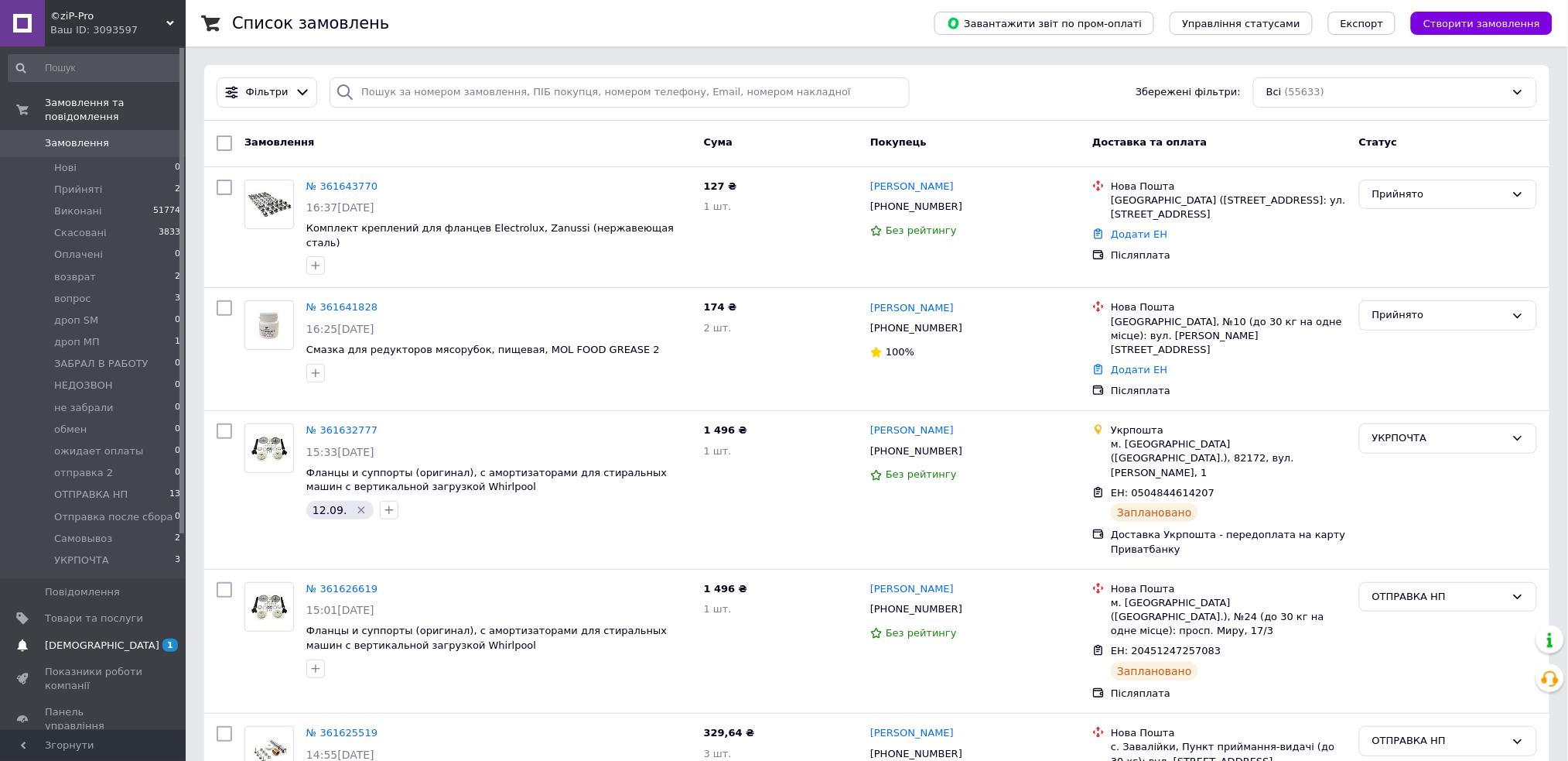
click at [95, 639] on span "[DEMOGRAPHIC_DATA]" at bounding box center [102, 645] width 114 height 14
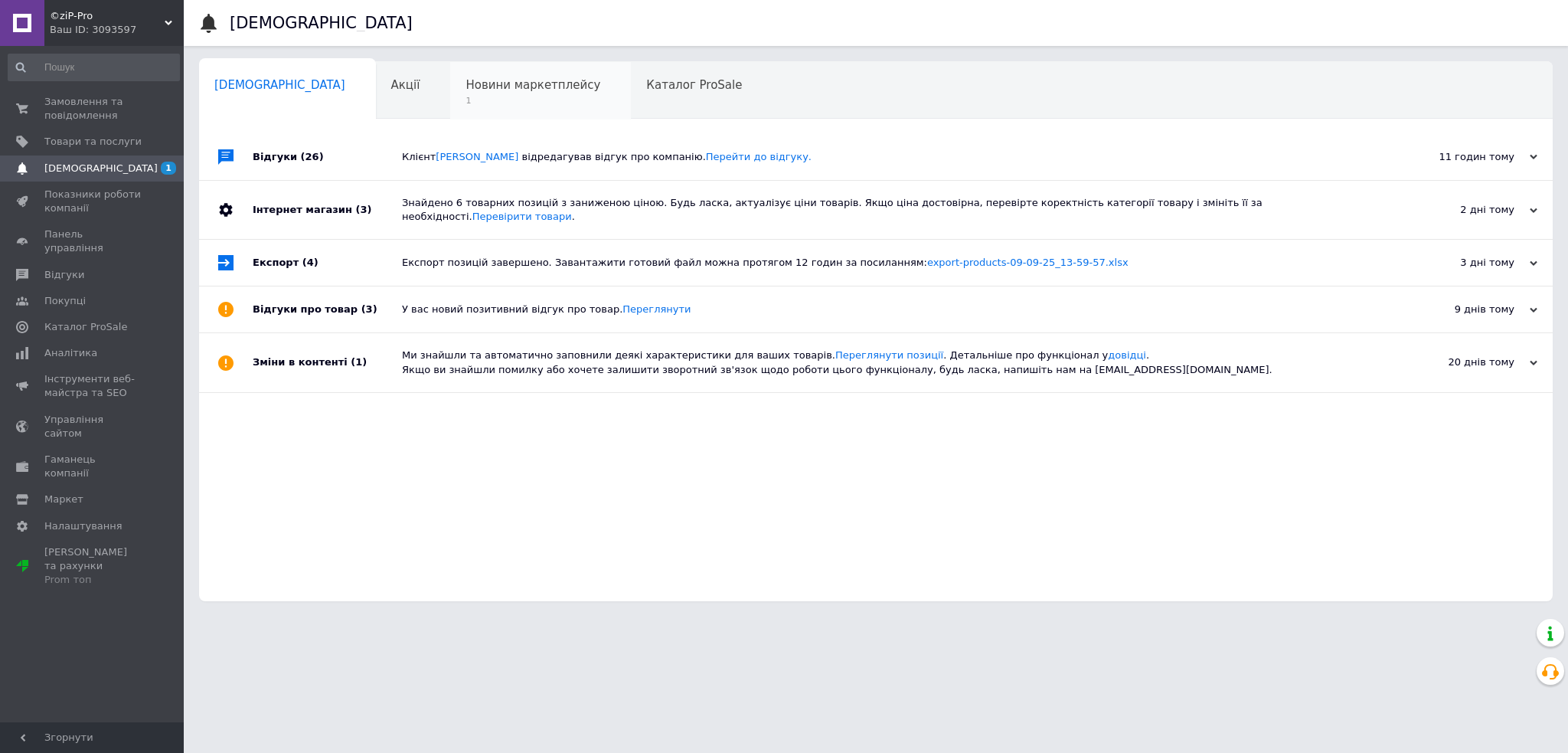
click at [457, 111] on div "Новини маркетплейсу 1" at bounding box center [540, 91] width 181 height 58
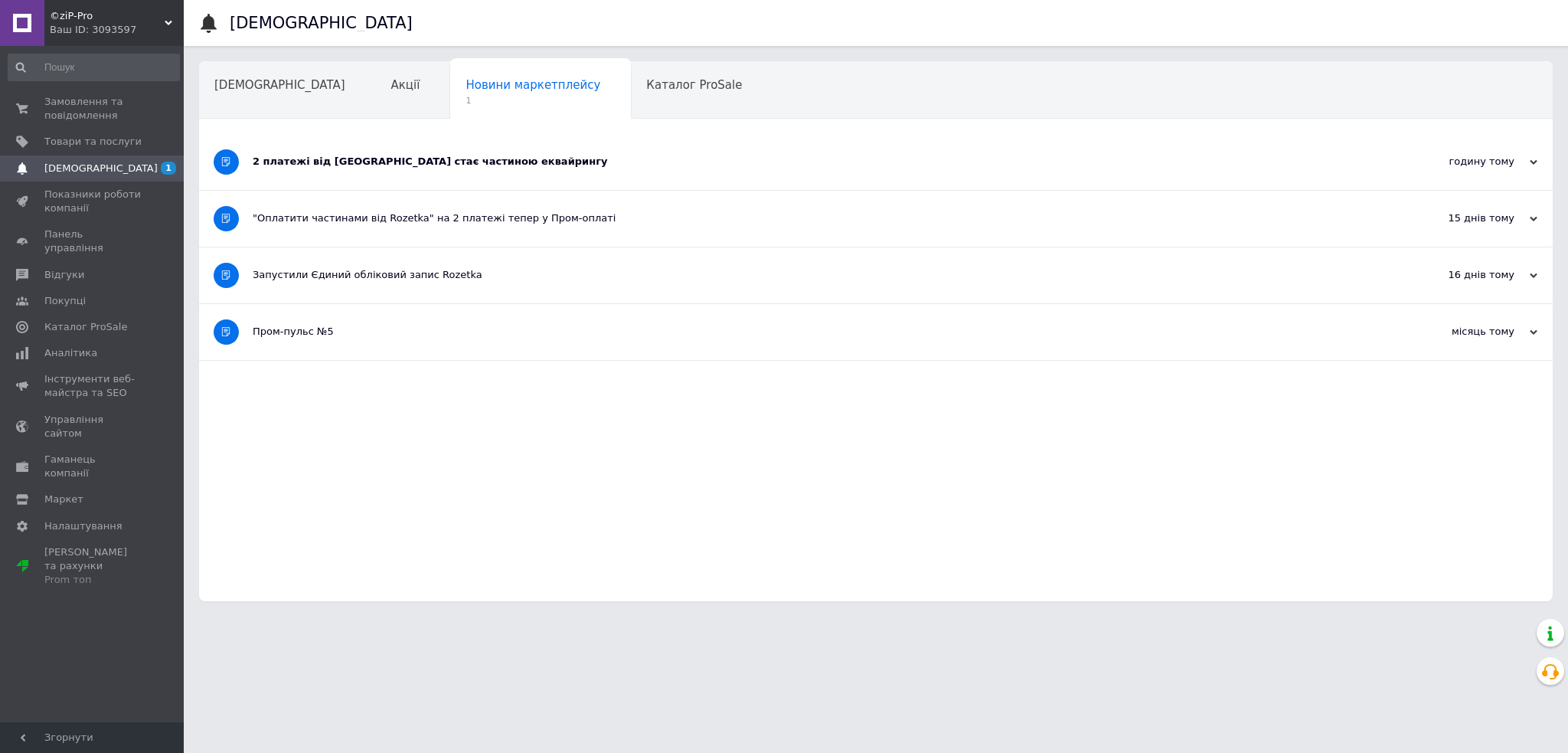
click at [486, 174] on div "2 платежі від [GEOGRAPHIC_DATA] стає частиною еквайрингу" at bounding box center [819, 161] width 1131 height 56
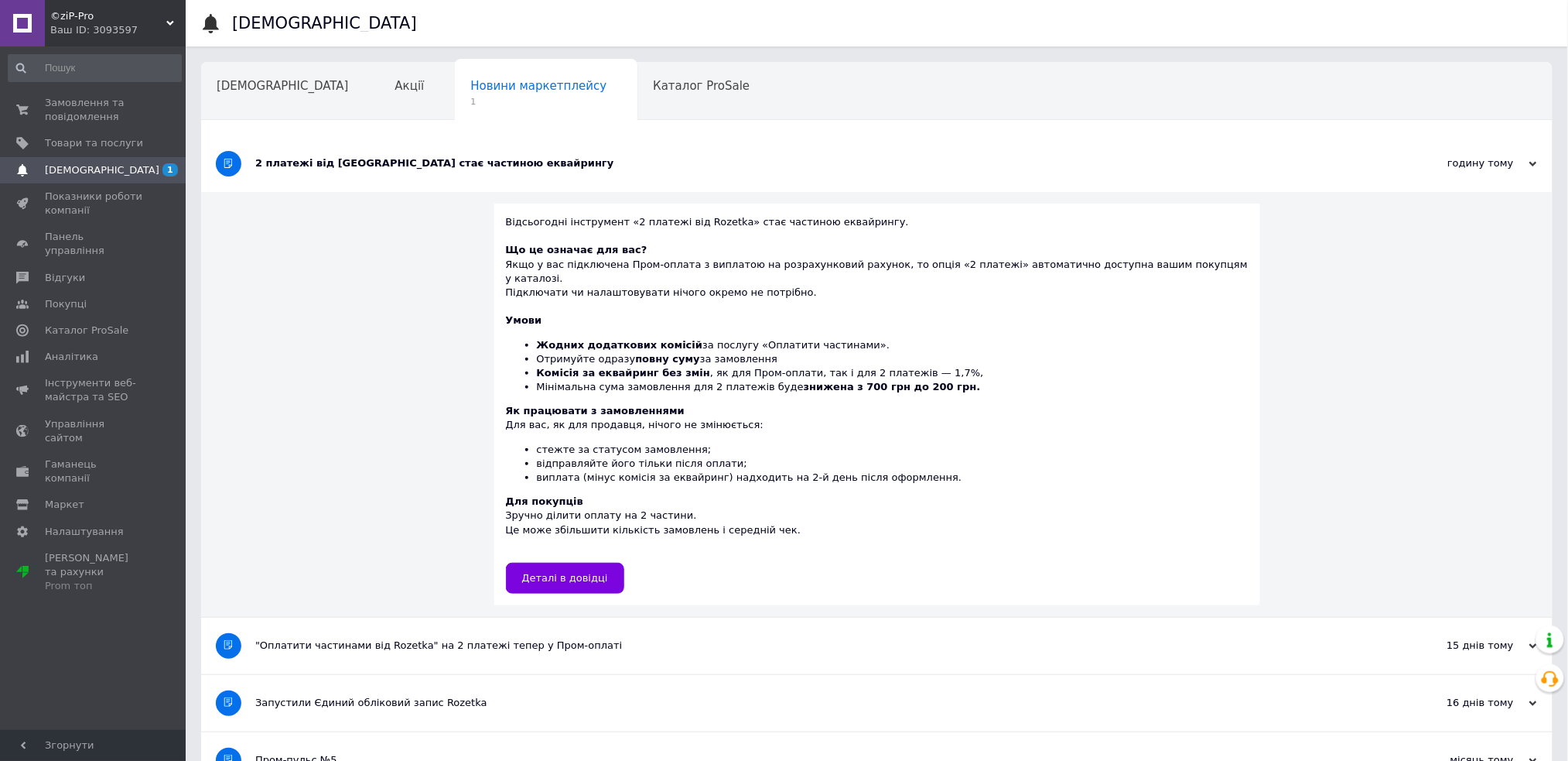
click at [491, 176] on div "2 платежі від [GEOGRAPHIC_DATA] стає частиною еквайрингу" at bounding box center [819, 163] width 1127 height 57
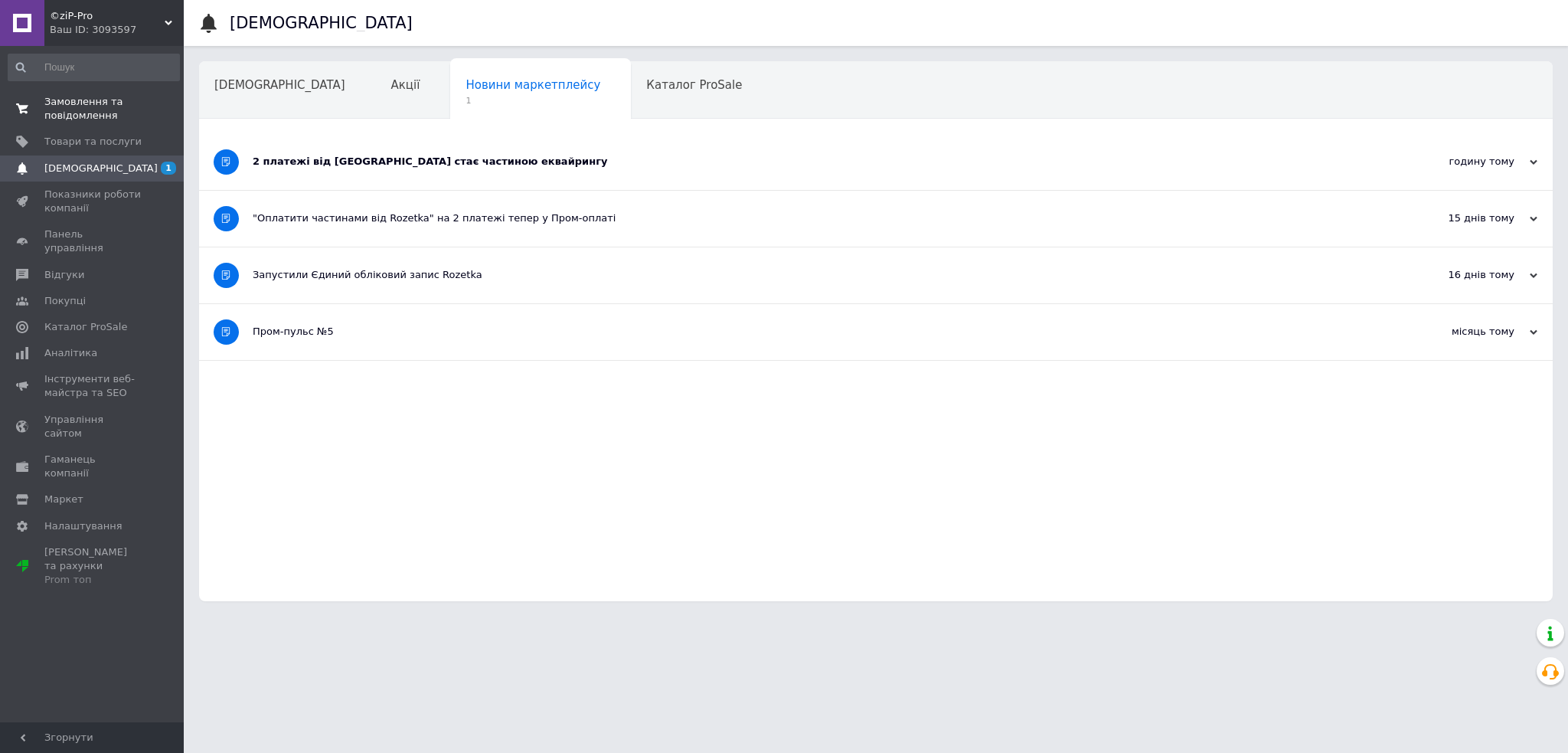
click at [94, 120] on span "Замовлення та повідомлення" at bounding box center [93, 109] width 97 height 28
